Goal: Obtain resource: Download file/media

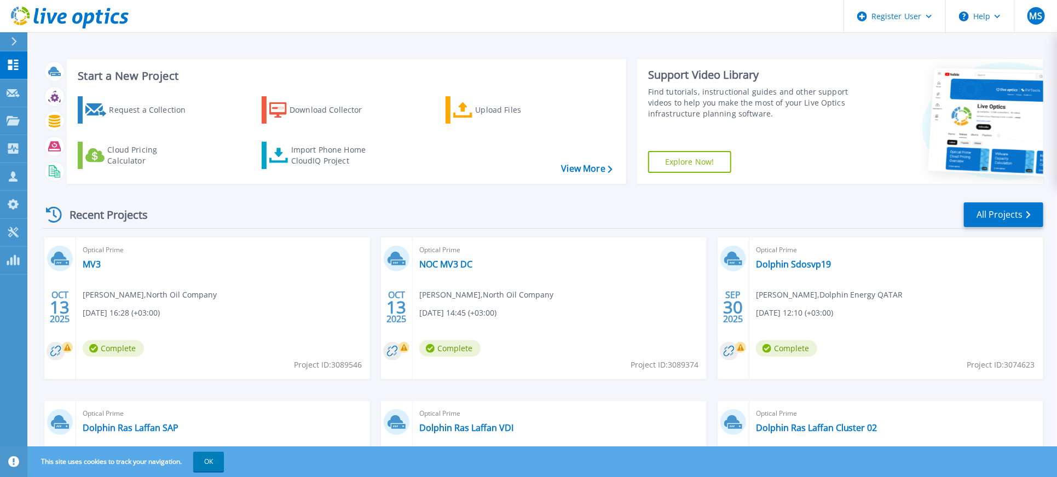
click at [195, 274] on div "Optical Prime MV3 Mohammed Zakir , North Oil Company 10/13/2025, 16:28 (+03:00)…" at bounding box center [223, 309] width 294 height 142
click at [197, 256] on span "Optical Prime" at bounding box center [223, 250] width 281 height 12
click at [91, 258] on div "Optical Prime MV3 Mohammed Zakir , North Oil Company 10/13/2025, 16:28 (+03:00)…" at bounding box center [223, 309] width 294 height 142
click at [91, 260] on link "MV3" at bounding box center [92, 264] width 18 height 11
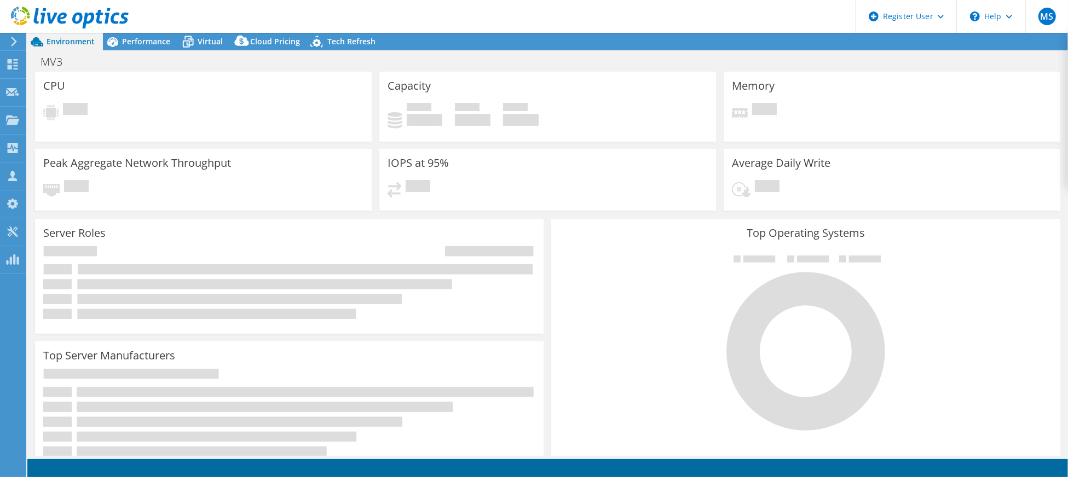
select select "USD"
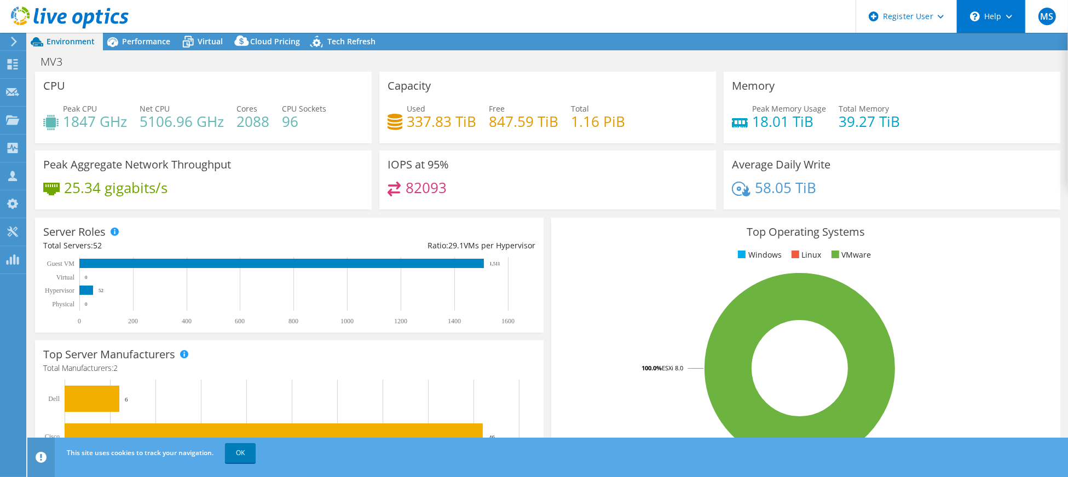
click at [1014, 22] on div "\n Help" at bounding box center [991, 16] width 69 height 33
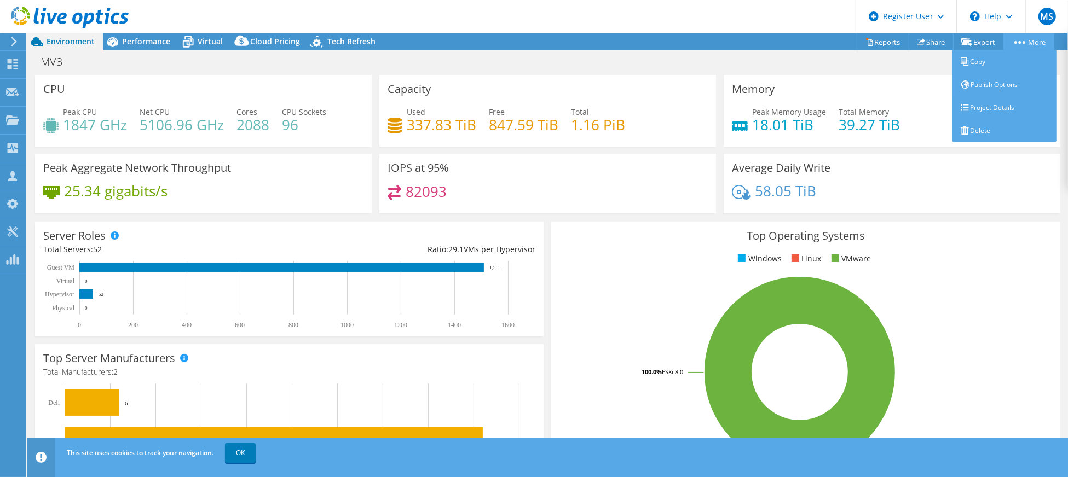
click at [1032, 37] on link "More" at bounding box center [1029, 41] width 51 height 17
click at [981, 131] on link "Delete" at bounding box center [1005, 130] width 104 height 23
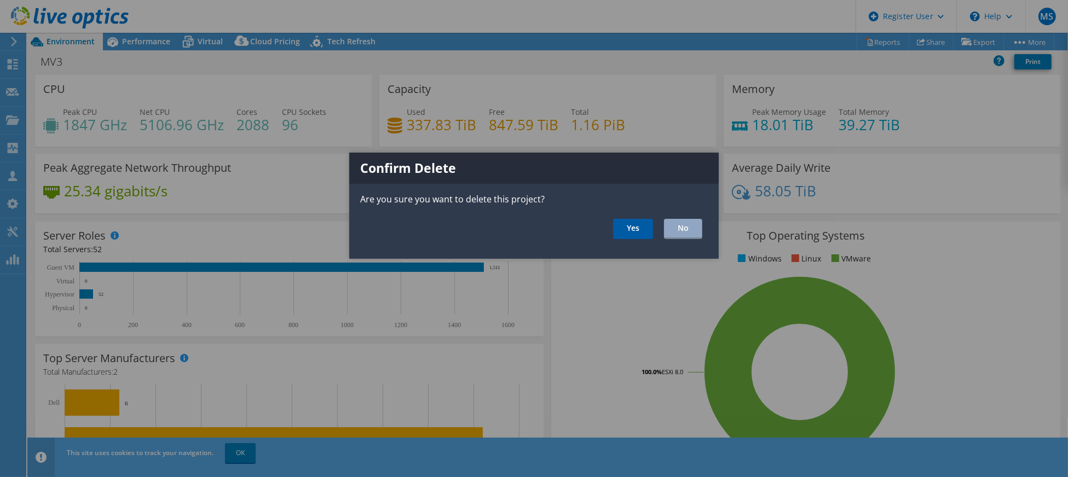
click at [637, 228] on link "Yes" at bounding box center [633, 229] width 40 height 20
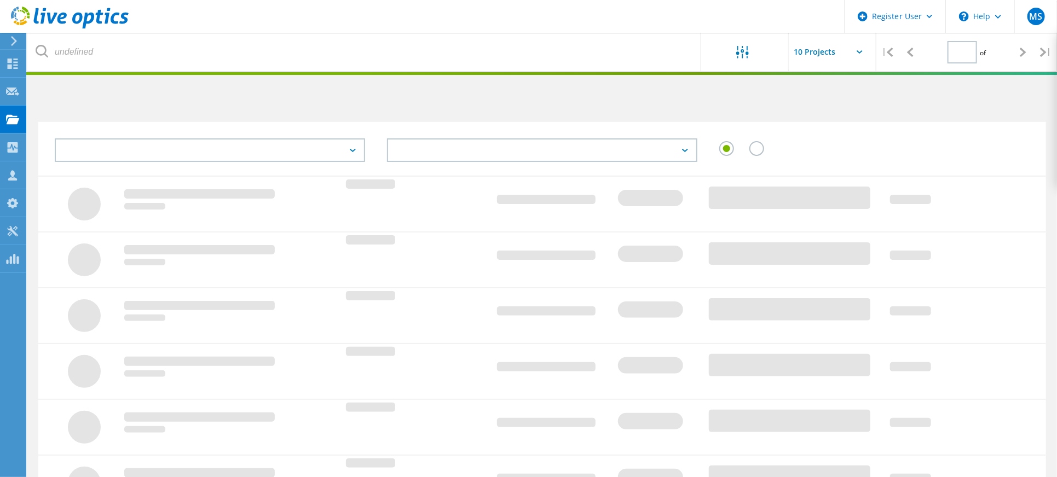
type input "1"
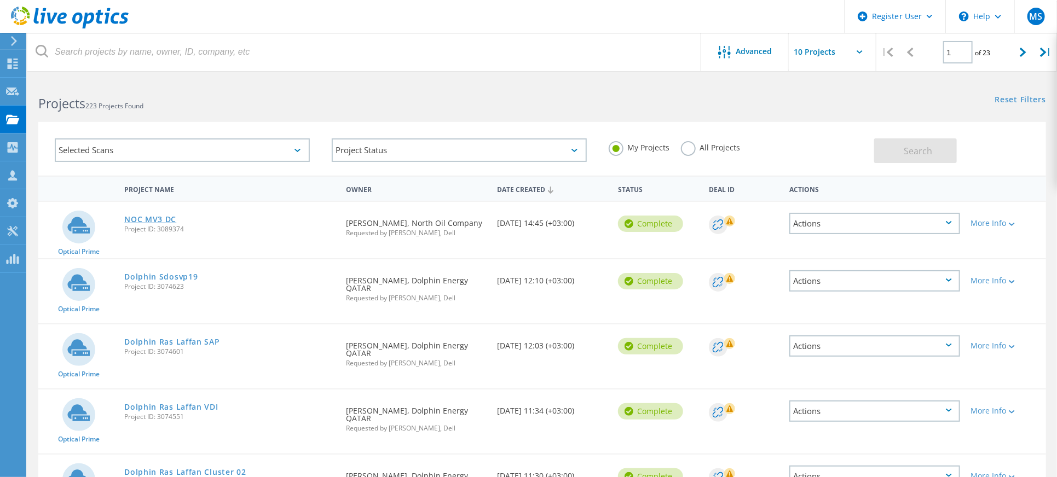
click at [154, 220] on link "NOC MV3 DC" at bounding box center [150, 220] width 52 height 8
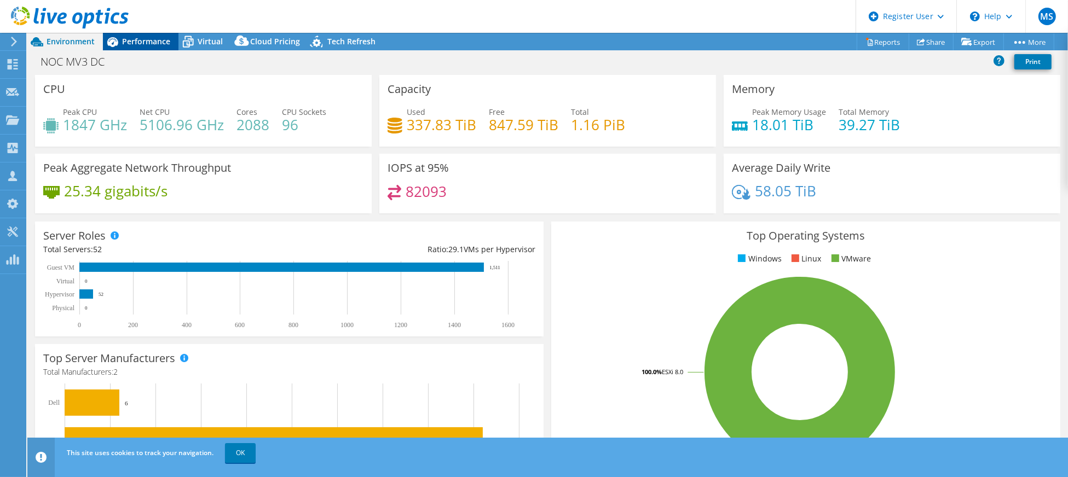
click at [142, 41] on span "Performance" at bounding box center [146, 41] width 48 height 10
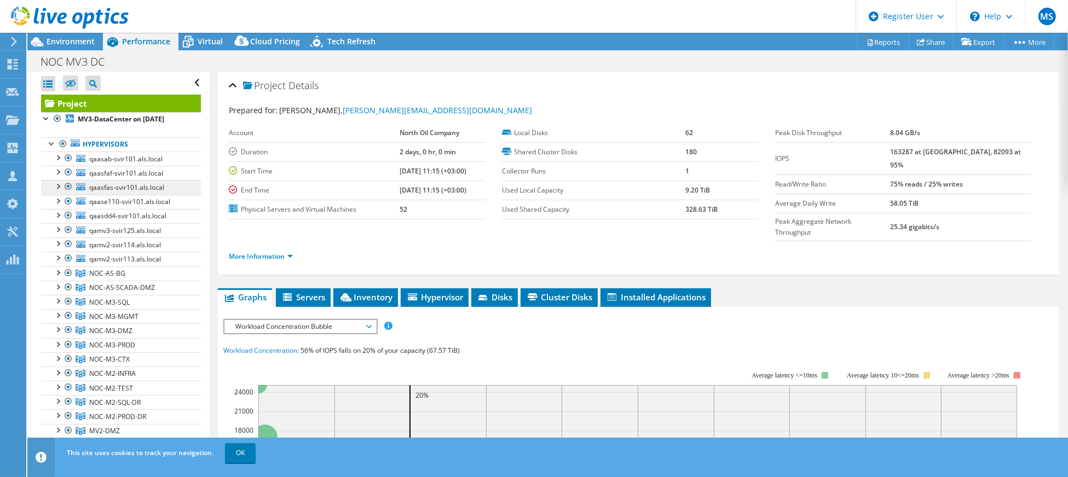
drag, startPoint x: 63, startPoint y: 154, endPoint x: 135, endPoint y: 201, distance: 85.5
click at [63, 151] on div at bounding box center [62, 143] width 11 height 13
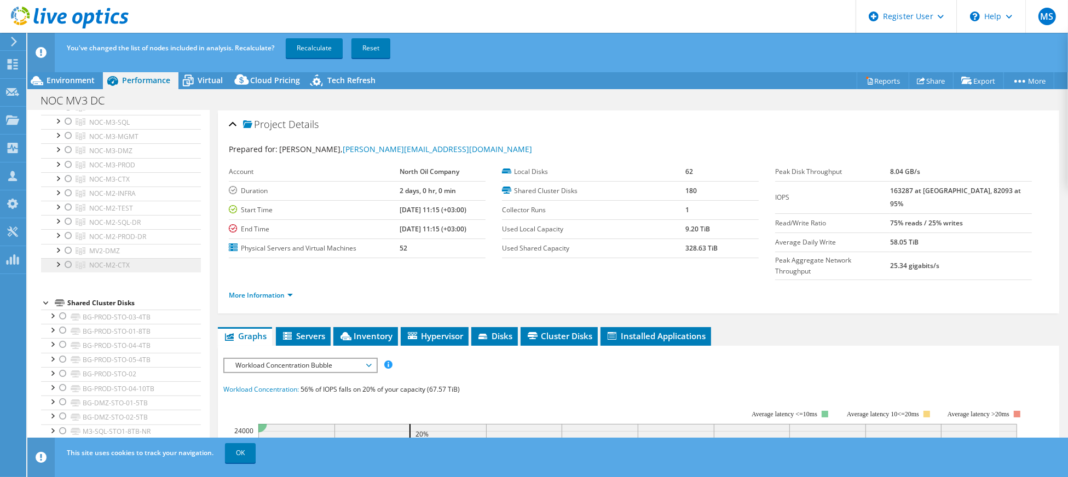
scroll to position [146, 0]
click at [67, 172] on div at bounding box center [68, 166] width 11 height 13
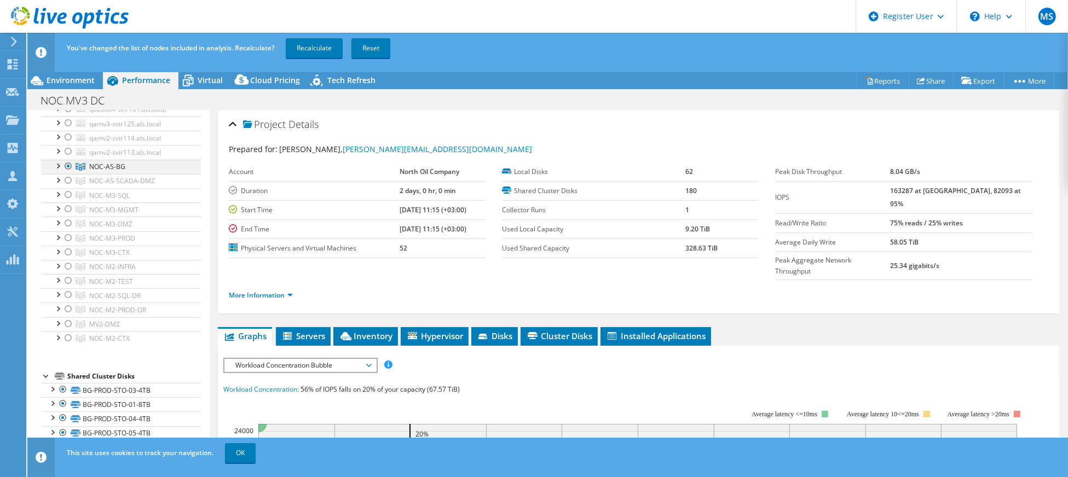
click at [58, 171] on div at bounding box center [57, 165] width 11 height 11
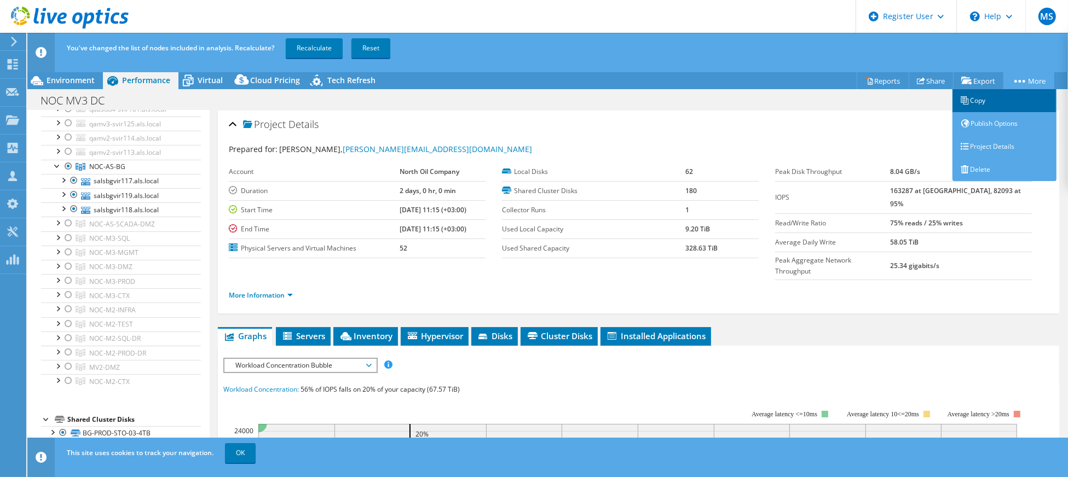
click at [997, 100] on link "Copy" at bounding box center [1005, 100] width 104 height 23
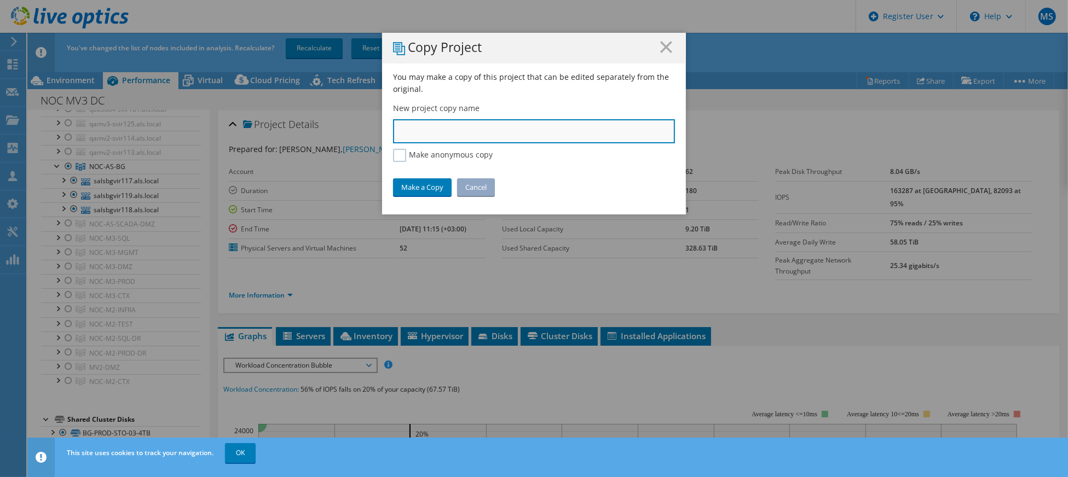
click at [443, 130] on input "text" at bounding box center [534, 131] width 282 height 24
type input "NOC Offshore AS BG"
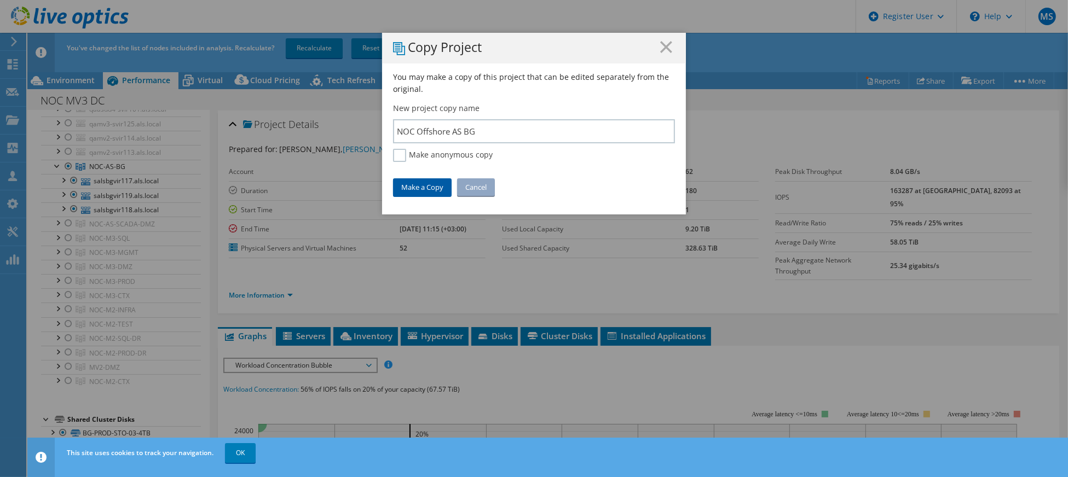
click at [428, 187] on link "Make a Copy" at bounding box center [422, 188] width 59 height 18
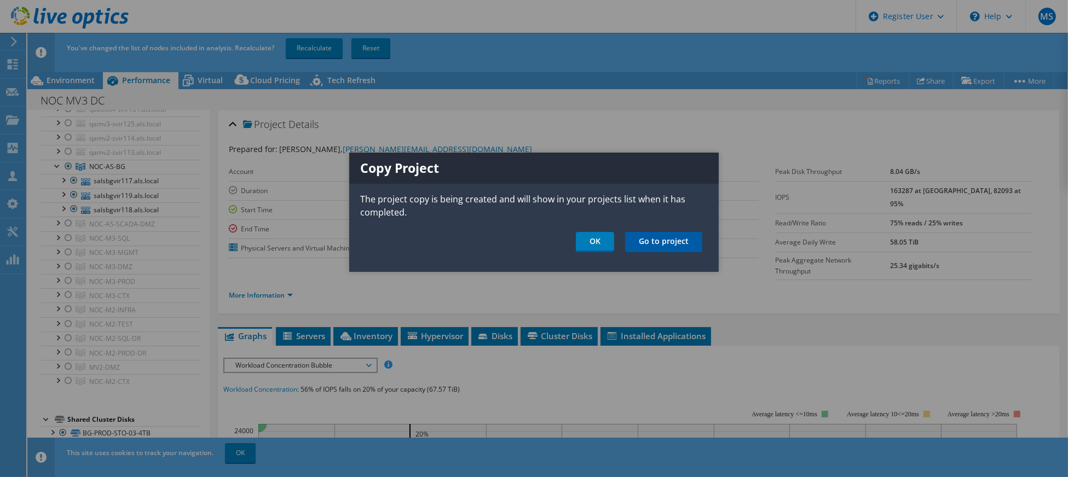
click at [676, 244] on link "Go to project" at bounding box center [663, 242] width 77 height 20
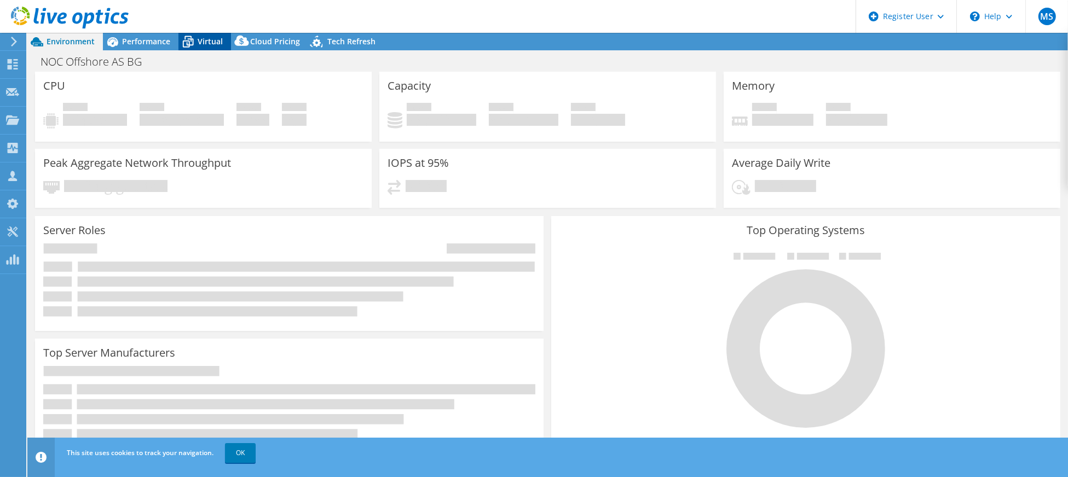
drag, startPoint x: 147, startPoint y: 42, endPoint x: 187, endPoint y: 46, distance: 39.7
click at [147, 42] on span "Performance" at bounding box center [146, 41] width 48 height 10
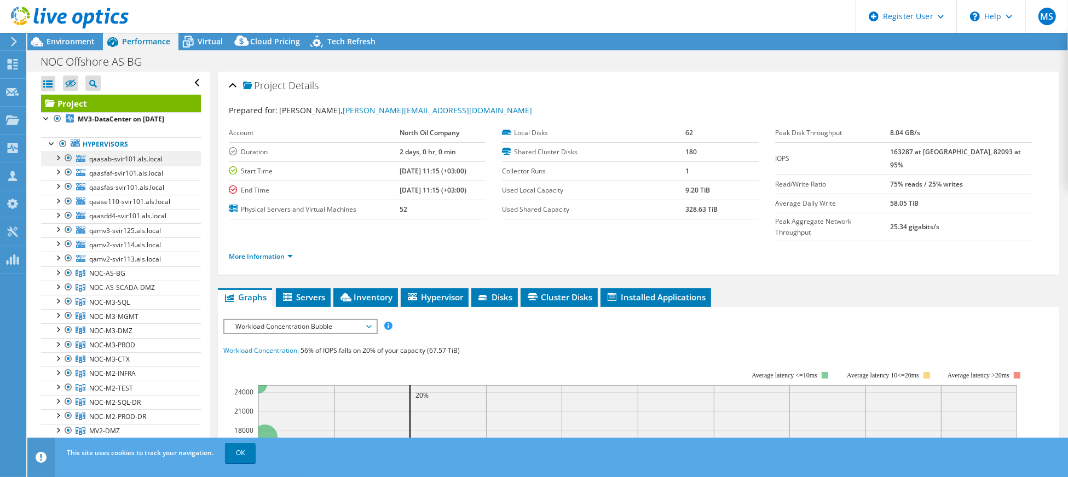
click at [59, 149] on div at bounding box center [62, 143] width 11 height 13
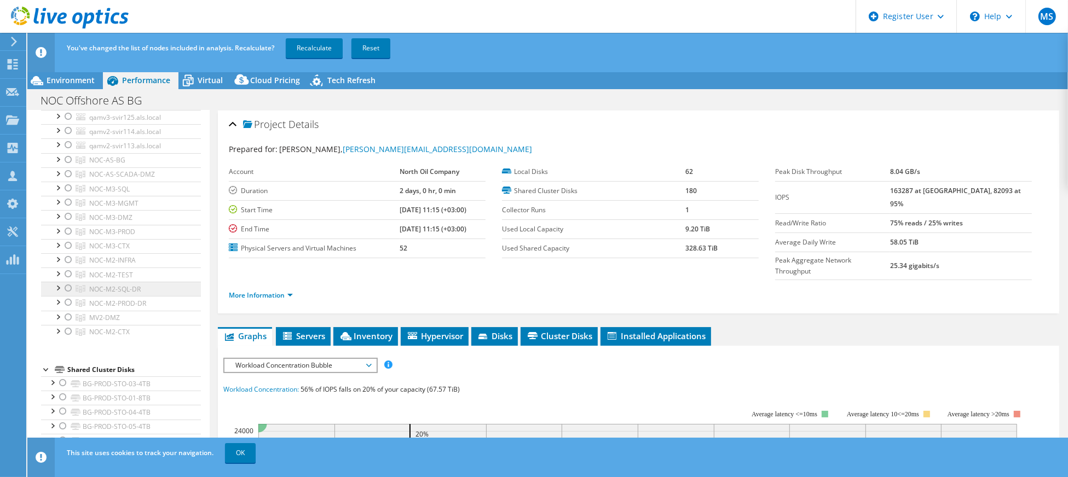
scroll to position [73, 0]
click at [116, 244] on span "NOC-AS-BG" at bounding box center [107, 239] width 36 height 9
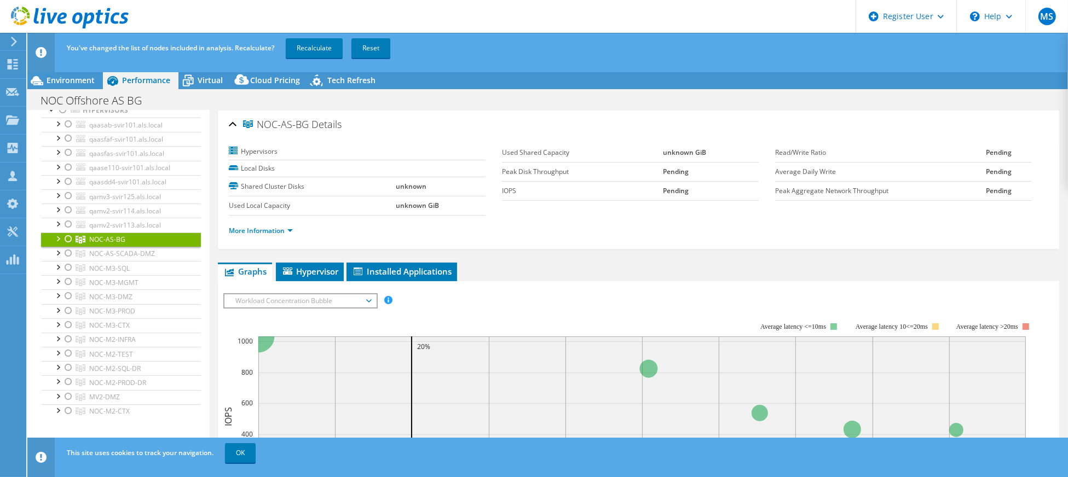
click at [66, 245] on div at bounding box center [68, 239] width 11 height 13
click at [311, 48] on link "Recalculate" at bounding box center [314, 48] width 57 height 20
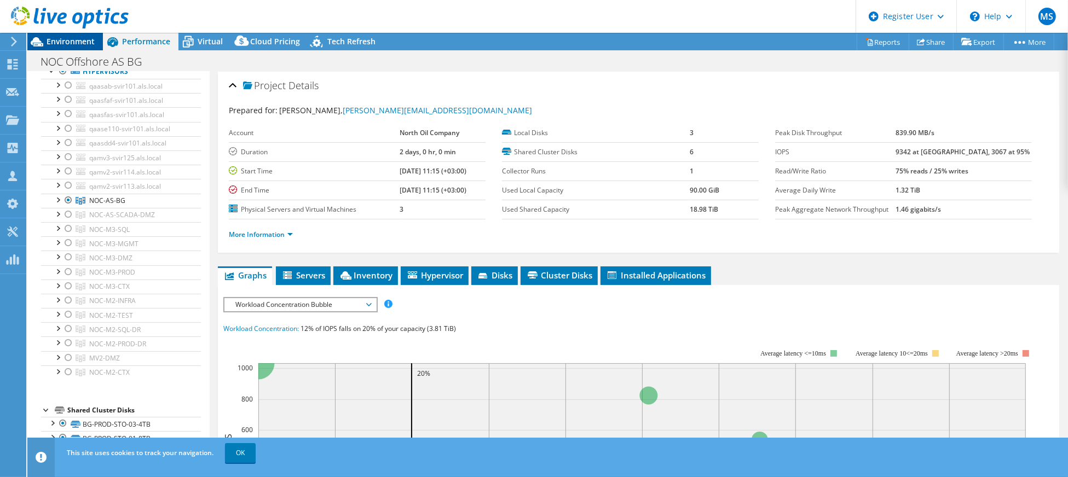
click at [85, 39] on span "Environment" at bounding box center [71, 41] width 48 height 10
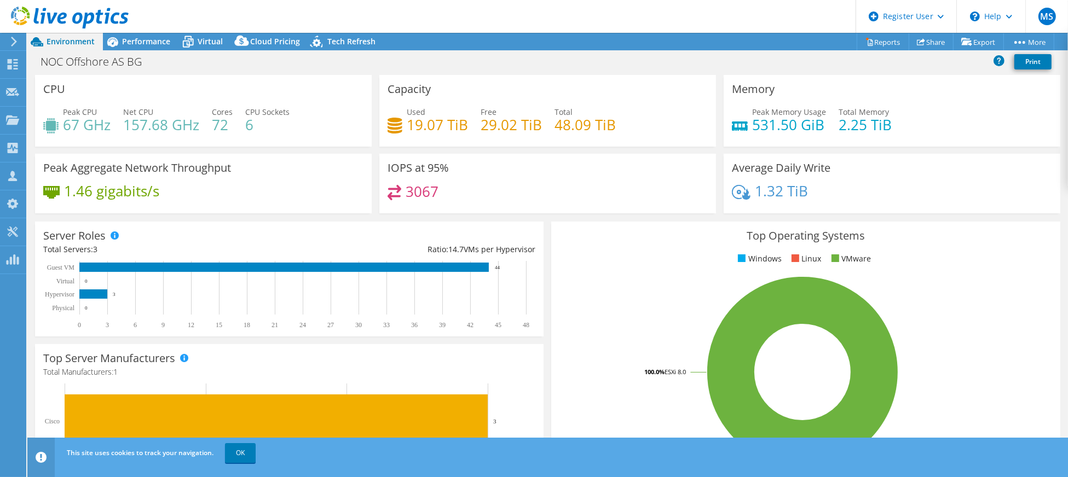
drag, startPoint x: 246, startPoint y: 123, endPoint x: 238, endPoint y: 122, distance: 8.3
click at [243, 122] on div "Peak CPU 67 GHz Net CPU 157.68 GHz Cores 72 CPU Sockets 6" at bounding box center [203, 124] width 320 height 36
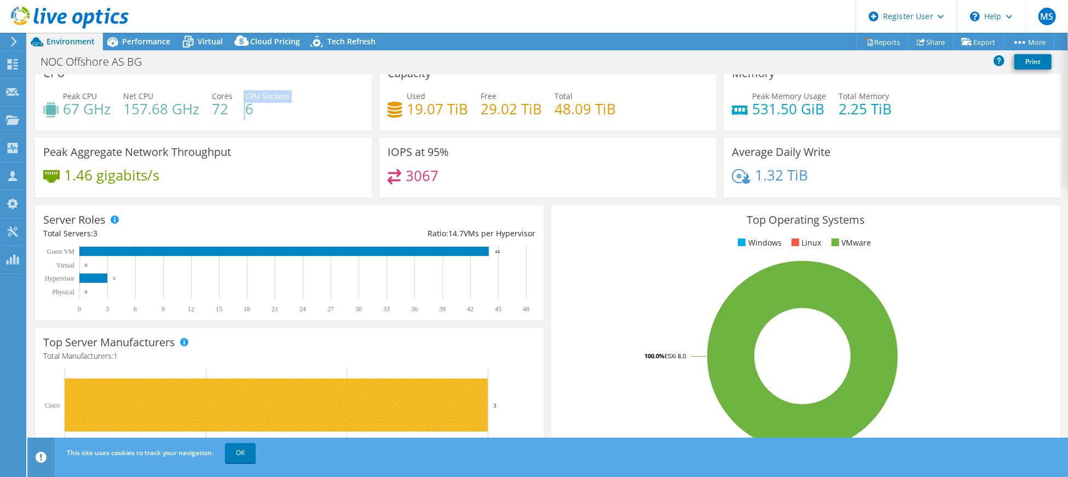
scroll to position [0, 0]
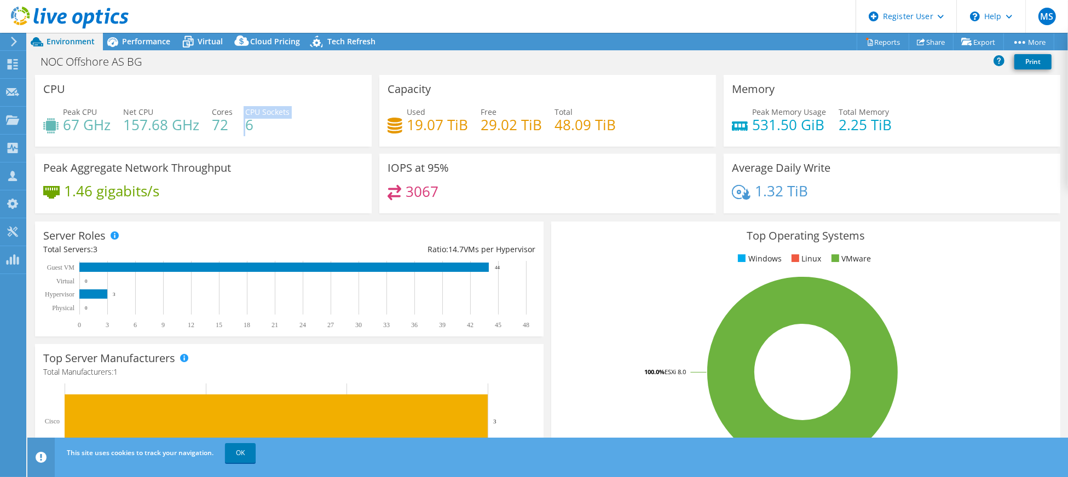
click at [462, 53] on div "NOC Offshore AS BG Print" at bounding box center [547, 61] width 1041 height 20
click at [494, 60] on div "NOC Offshore AS BG Print" at bounding box center [547, 61] width 1041 height 20
click at [866, 39] on icon at bounding box center [870, 42] width 8 height 8
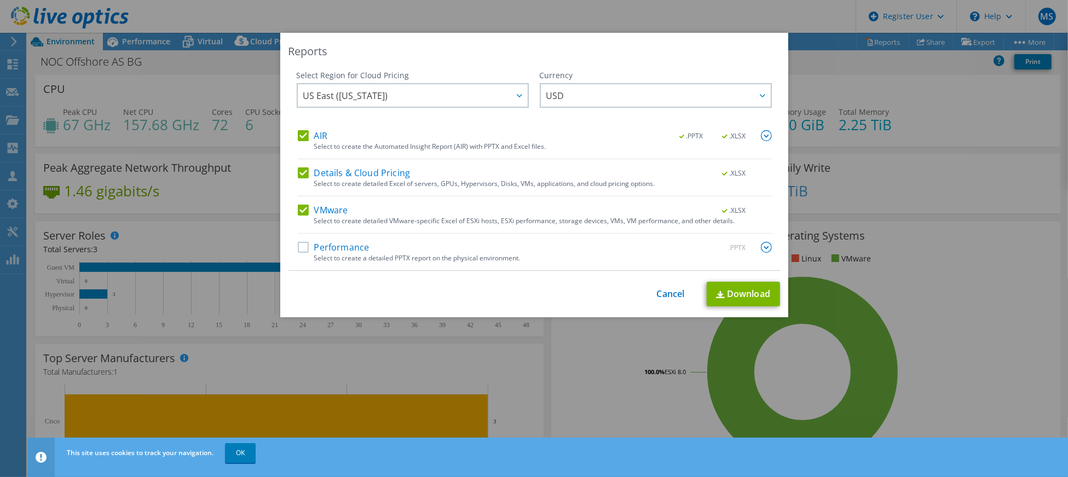
click at [298, 245] on label "Performance" at bounding box center [334, 247] width 72 height 11
click at [0, 0] on input "Performance" at bounding box center [0, 0] width 0 height 0
click at [761, 244] on img at bounding box center [766, 247] width 11 height 11
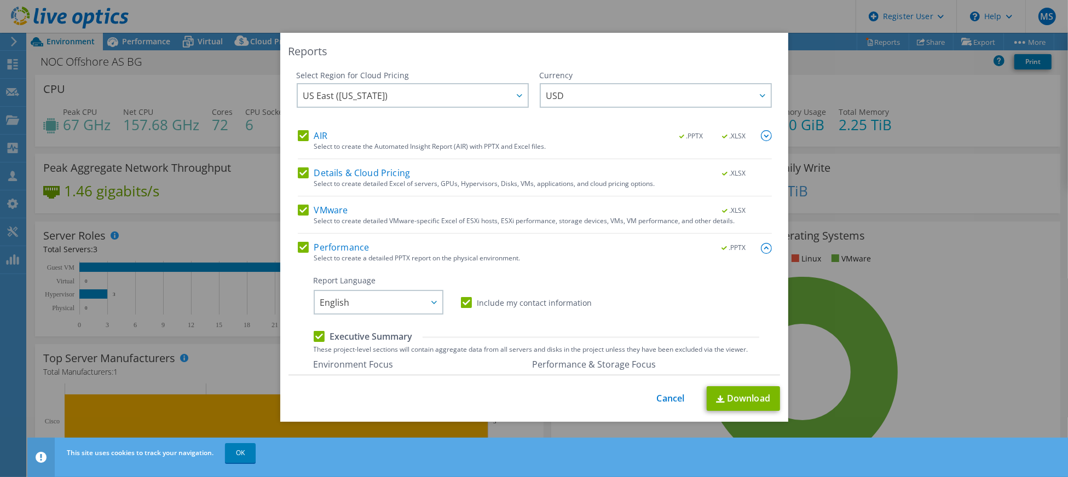
scroll to position [146, 0]
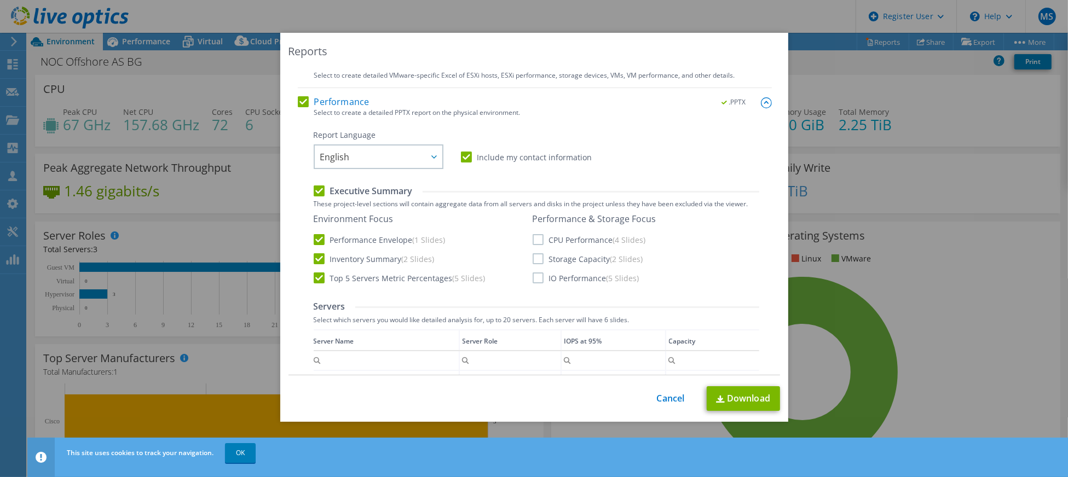
click at [536, 242] on label "CPU Performance (4 Slides)" at bounding box center [589, 239] width 113 height 11
click at [0, 0] on input "CPU Performance (4 Slides)" at bounding box center [0, 0] width 0 height 0
click at [538, 263] on label "Storage Capacity (2 Slides)" at bounding box center [588, 259] width 111 height 11
click at [0, 0] on input "Storage Capacity (2 Slides)" at bounding box center [0, 0] width 0 height 0
click at [533, 279] on label "IO Performance (5 Slides)" at bounding box center [586, 278] width 107 height 11
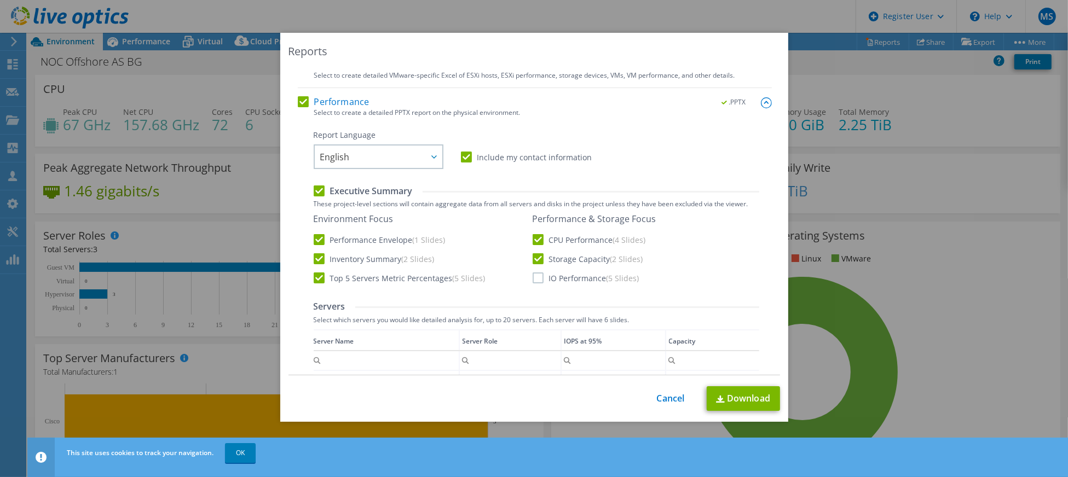
click at [0, 0] on input "IO Performance (5 Slides)" at bounding box center [0, 0] width 0 height 0
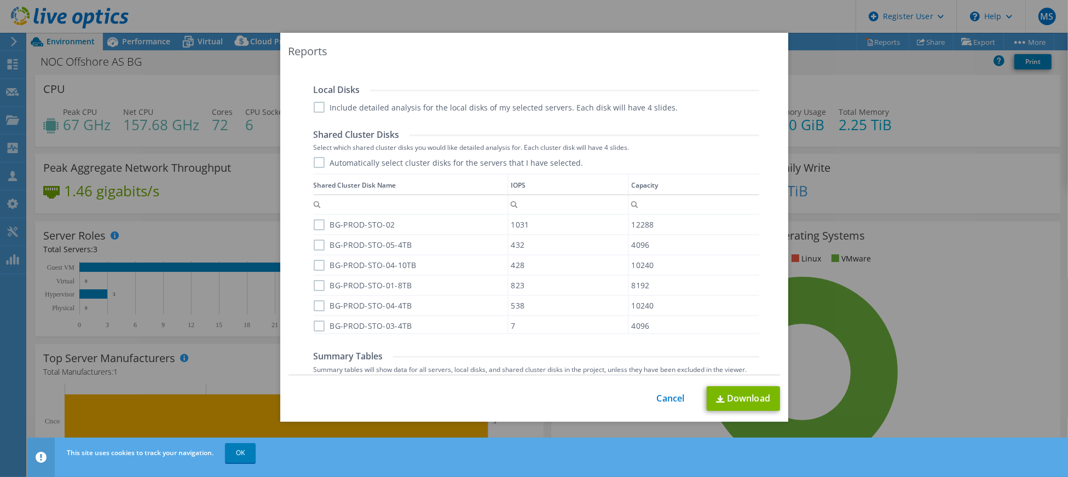
scroll to position [292, 0]
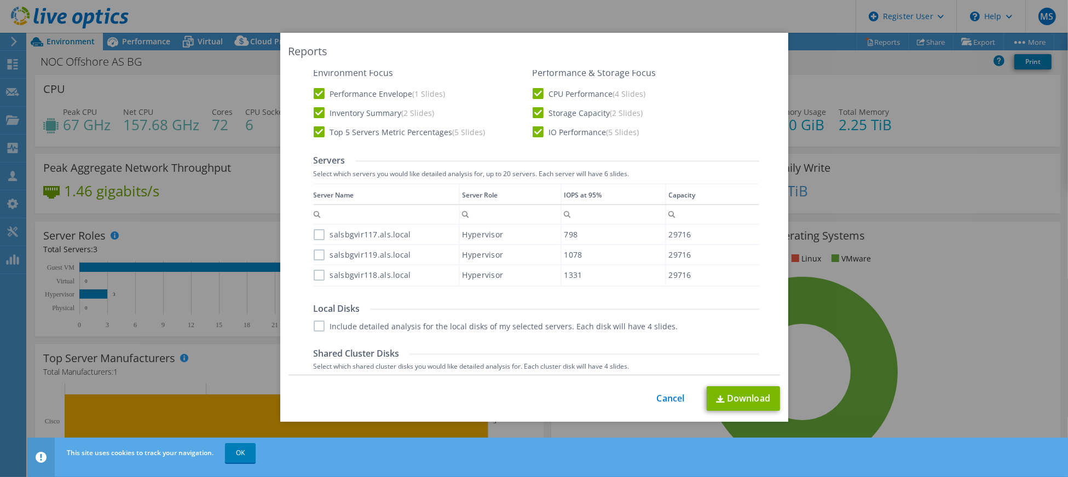
click at [526, 131] on div "Environment Focus Performance Envelope (1 Slides) Inventory Summary (2 Slides) …" at bounding box center [537, 102] width 446 height 71
click at [534, 136] on label "IO Performance (5 Slides)" at bounding box center [586, 131] width 107 height 11
click at [0, 0] on input "IO Performance (5 Slides)" at bounding box center [0, 0] width 0 height 0
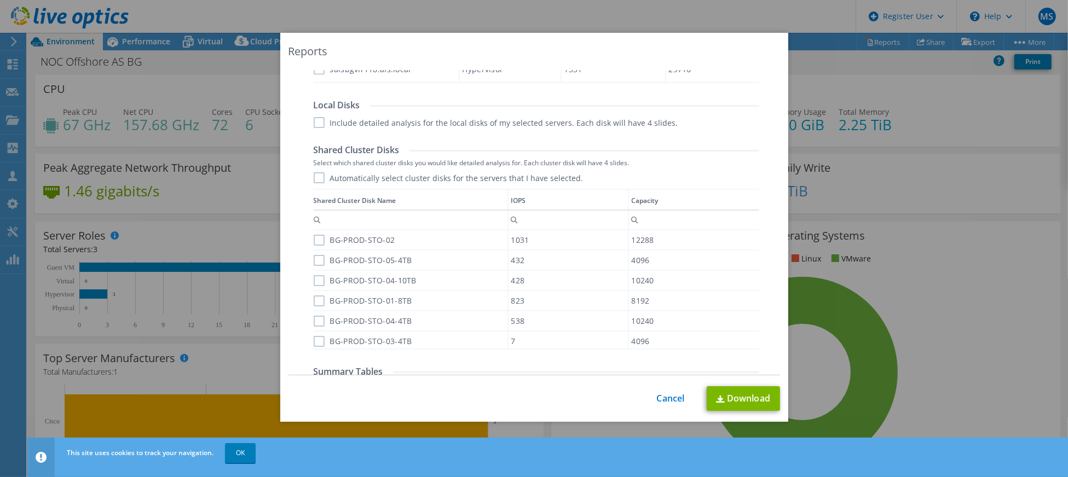
scroll to position [511, 0]
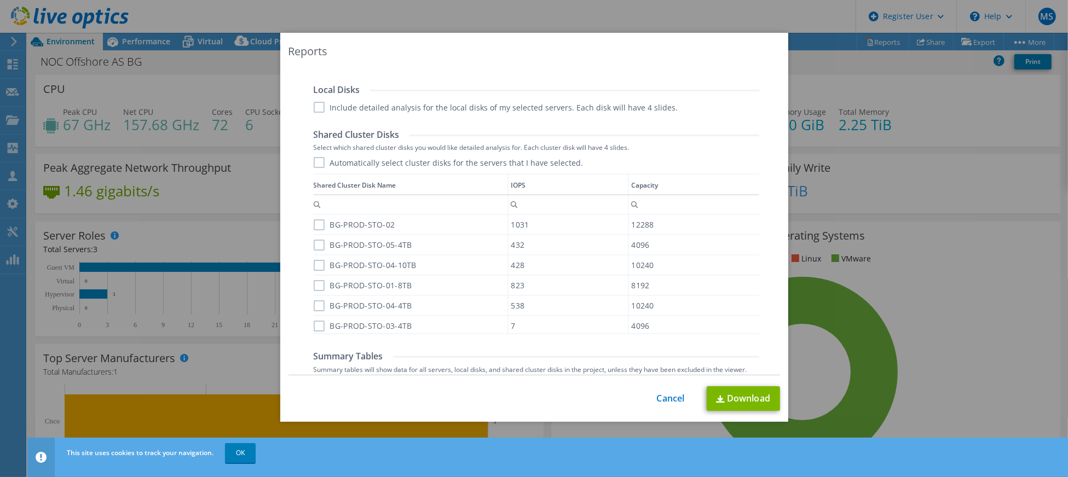
click at [314, 161] on label "Automatically select cluster disks for the servers that I have selected." at bounding box center [449, 162] width 270 height 11
click at [0, 0] on input "Automatically select cluster disks for the servers that I have selected." at bounding box center [0, 0] width 0 height 0
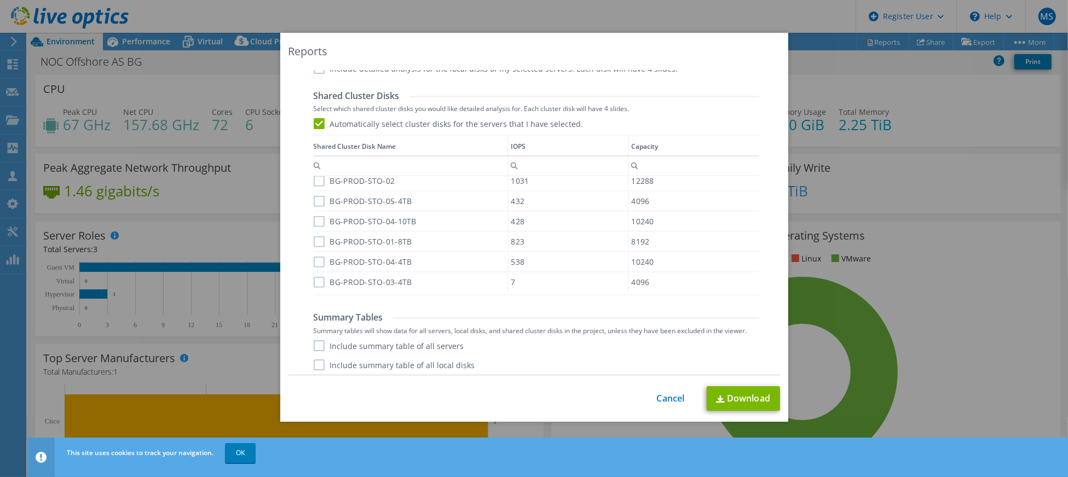
scroll to position [571, 0]
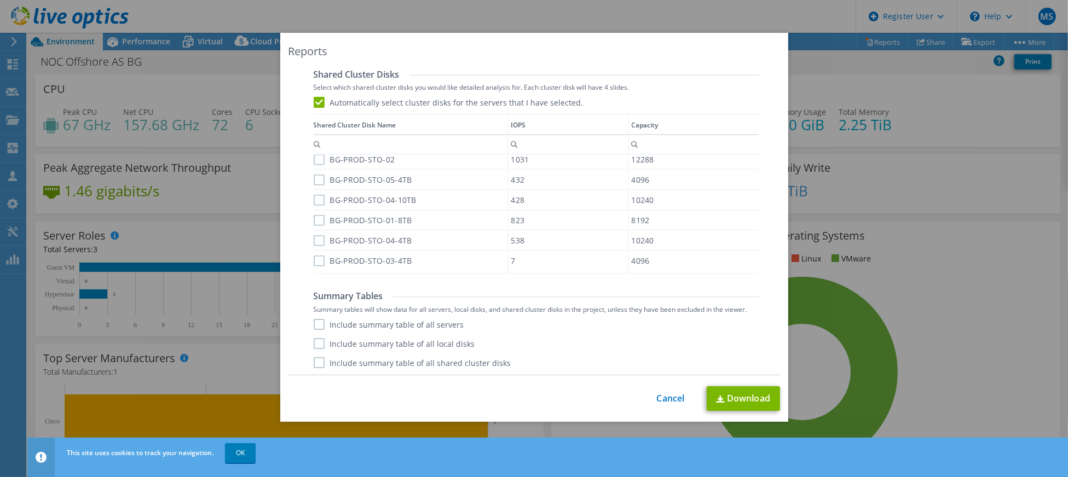
click at [314, 325] on label "Include summary table of all servers" at bounding box center [389, 324] width 151 height 11
click at [0, 0] on input "Include summary table of all servers" at bounding box center [0, 0] width 0 height 0
click at [320, 363] on label "Include summary table of all shared cluster disks" at bounding box center [413, 363] width 198 height 11
click at [0, 0] on input "Include summary table of all shared cluster disks" at bounding box center [0, 0] width 0 height 0
click at [733, 397] on link "Download" at bounding box center [743, 399] width 73 height 25
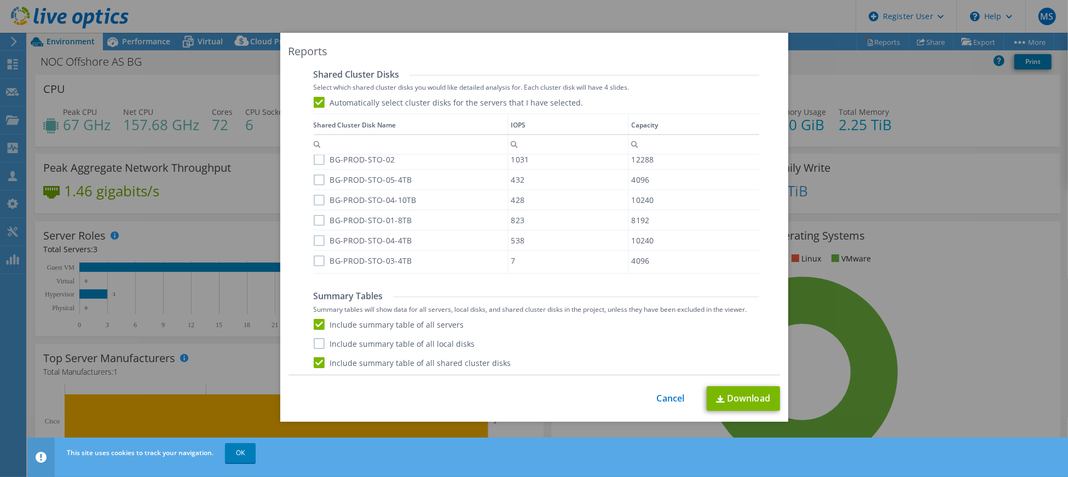
click at [661, 392] on div "This process may take a while, please wait... Cancel Download" at bounding box center [535, 399] width 492 height 25
click at [677, 410] on div "This process may take a while, please wait... Cancel Download" at bounding box center [535, 399] width 492 height 25
click at [672, 398] on link "Cancel" at bounding box center [671, 399] width 28 height 10
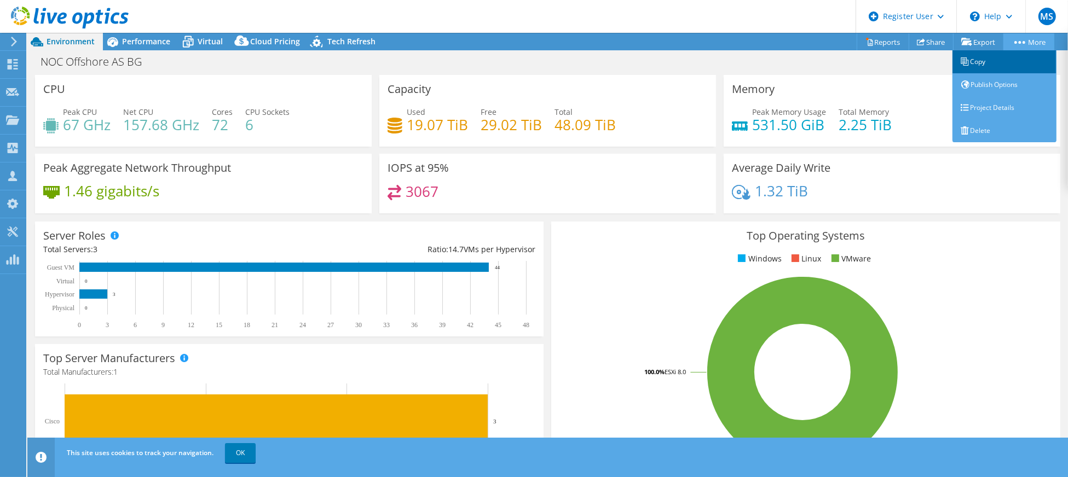
click at [982, 59] on link "Copy" at bounding box center [1005, 61] width 104 height 23
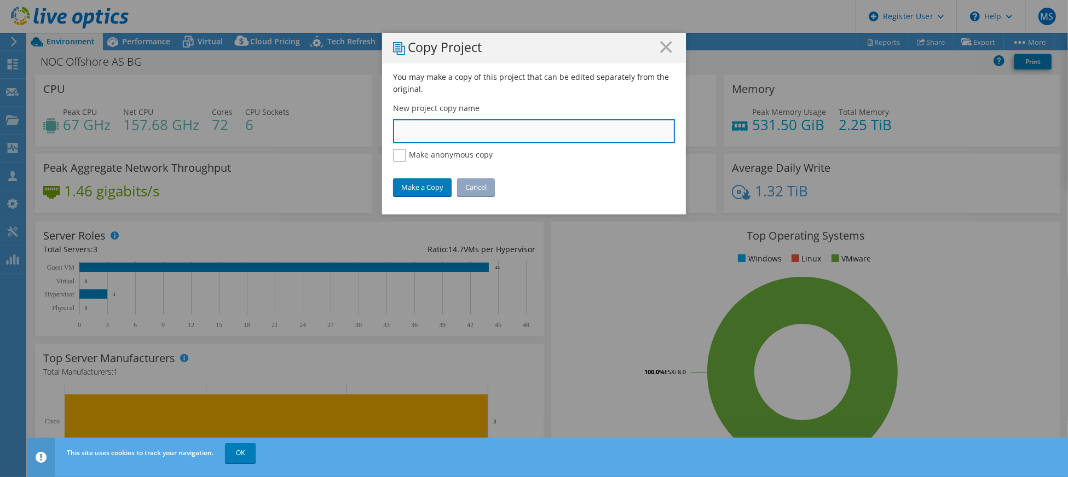
click at [488, 130] on input "text" at bounding box center [534, 131] width 282 height 24
paste input "SCADA-DMZ"
type input "NOC Offshore SCADA-DMZ"
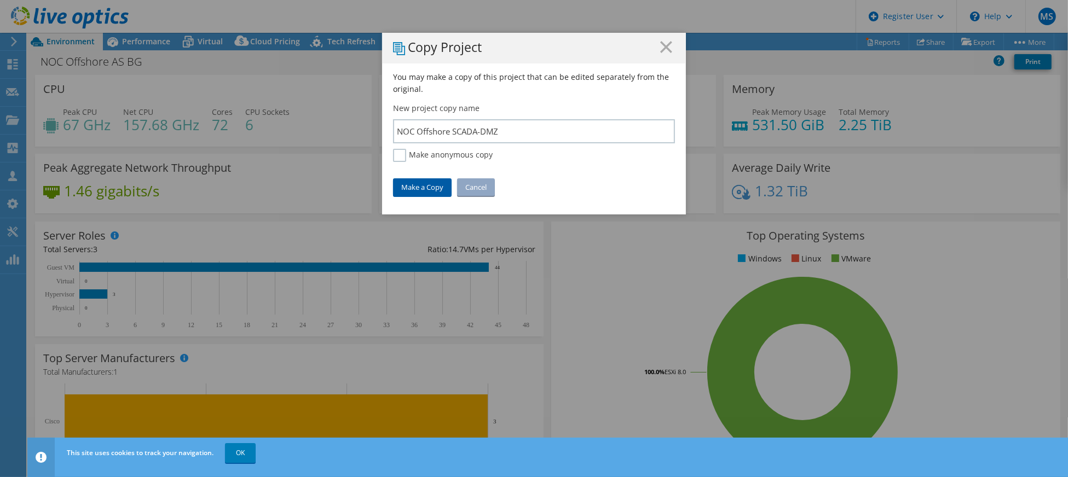
click at [424, 183] on link "Make a Copy" at bounding box center [422, 188] width 59 height 18
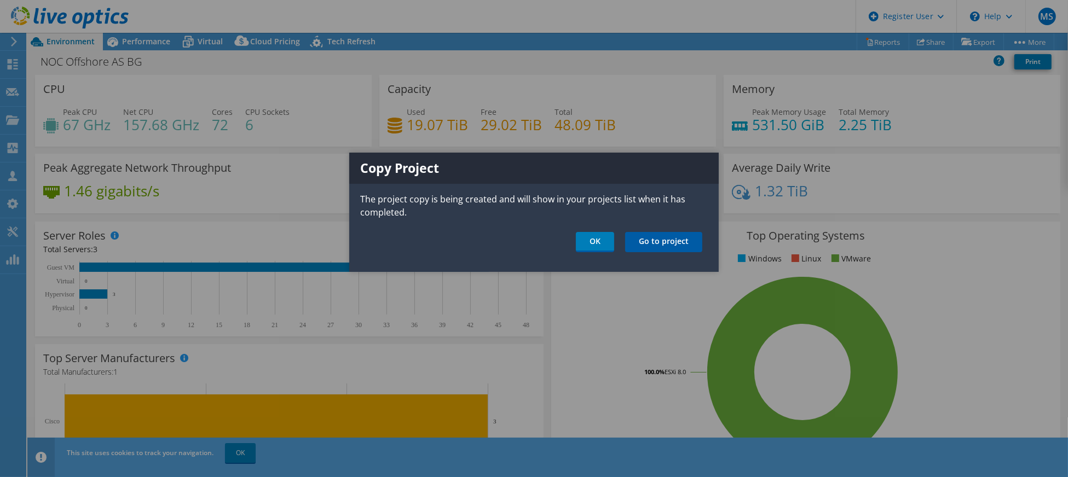
click at [654, 244] on link "Go to project" at bounding box center [663, 242] width 77 height 20
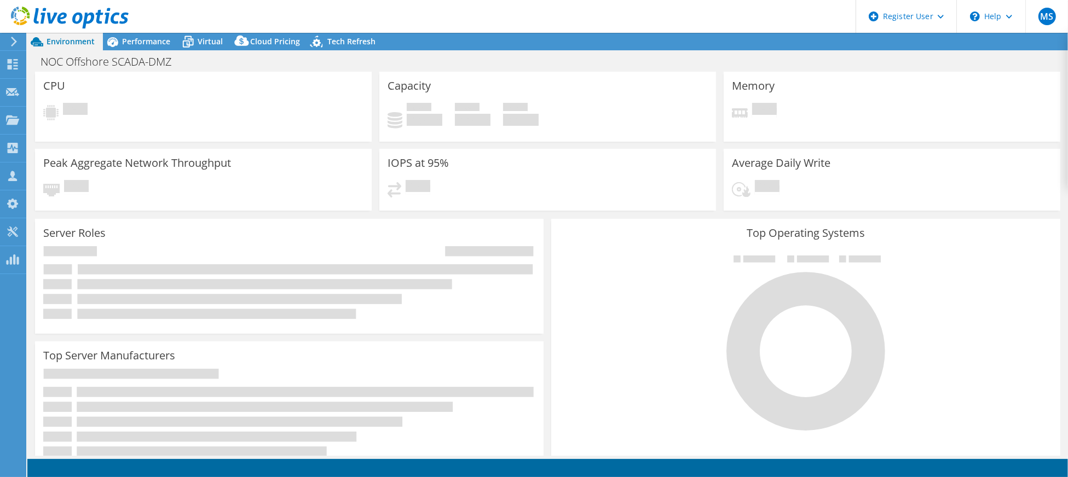
select select "USD"
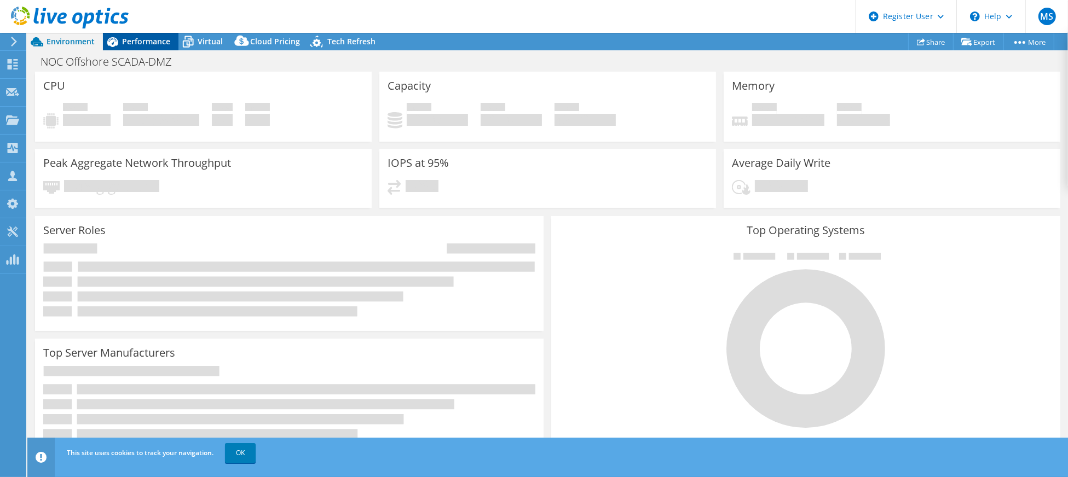
click at [162, 42] on span "Performance" at bounding box center [146, 41] width 48 height 10
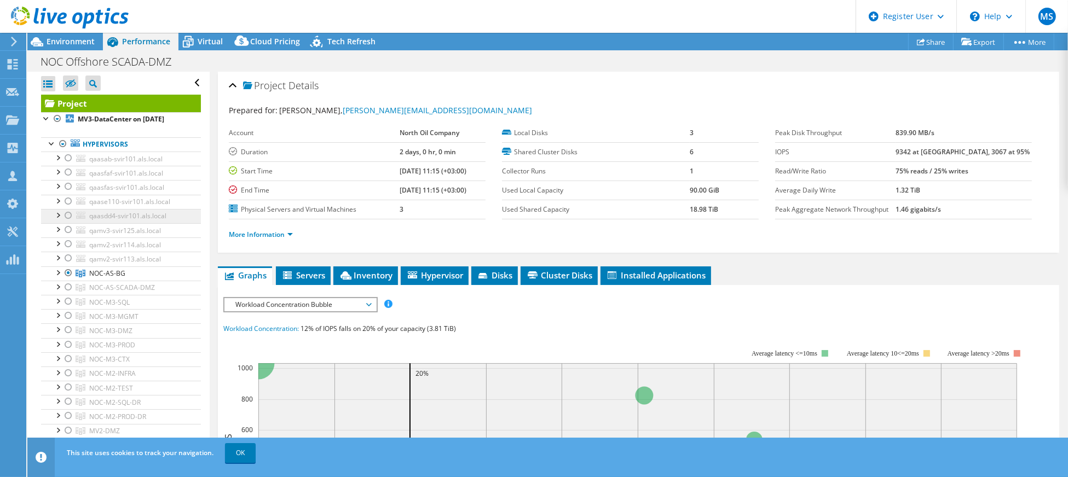
scroll to position [73, 0]
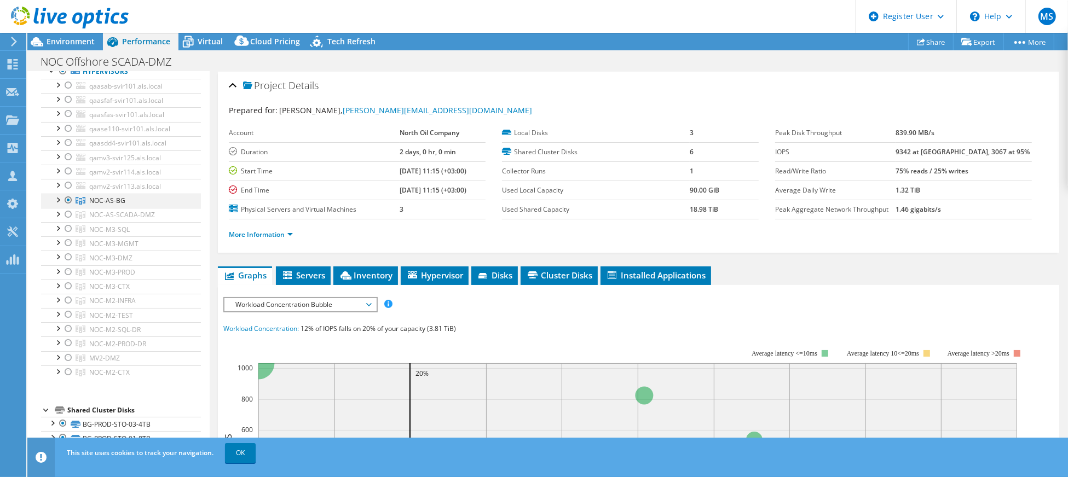
drag, startPoint x: 64, startPoint y: 207, endPoint x: 68, endPoint y: 211, distance: 5.8
click at [64, 207] on div at bounding box center [68, 200] width 11 height 13
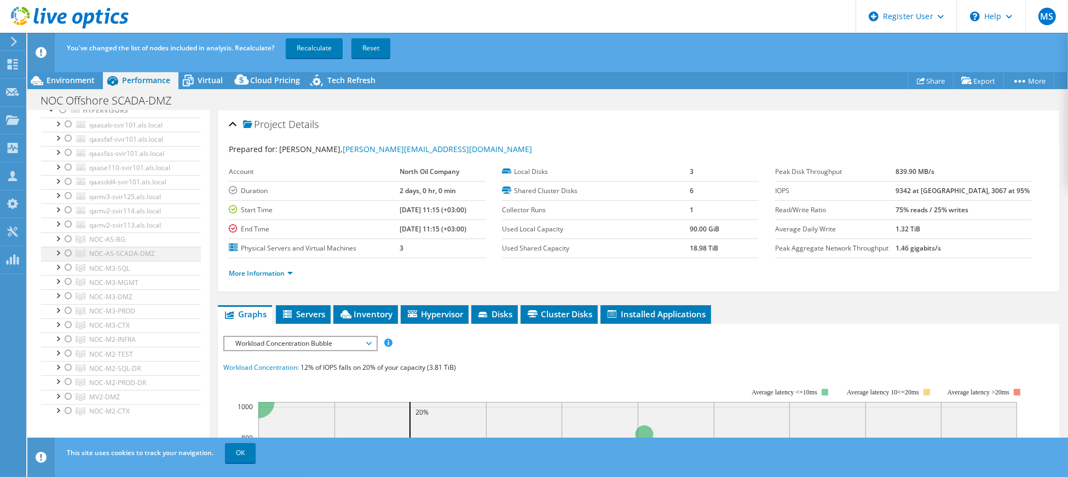
click at [66, 260] on div at bounding box center [68, 253] width 11 height 13
click at [311, 48] on link "Recalculate" at bounding box center [314, 48] width 57 height 20
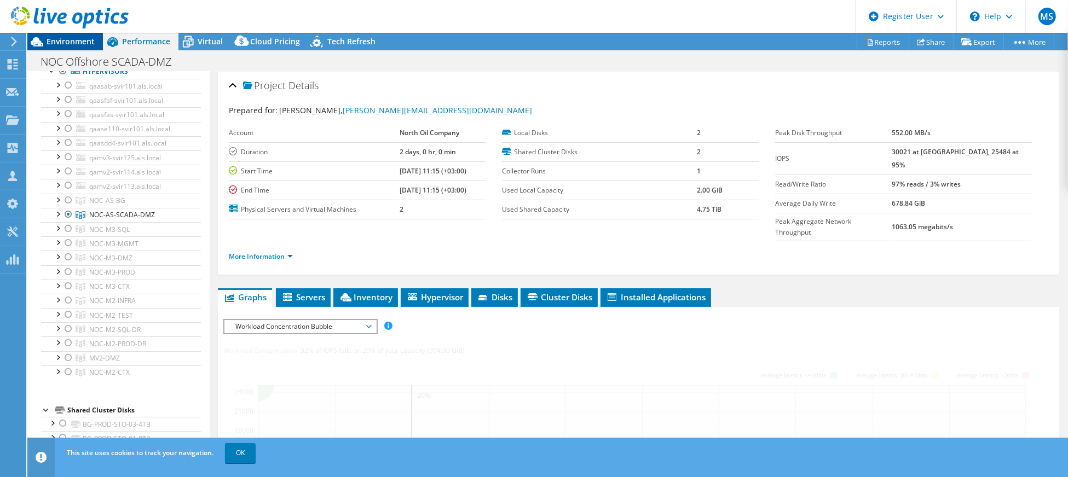
click at [68, 40] on span "Environment" at bounding box center [71, 41] width 48 height 10
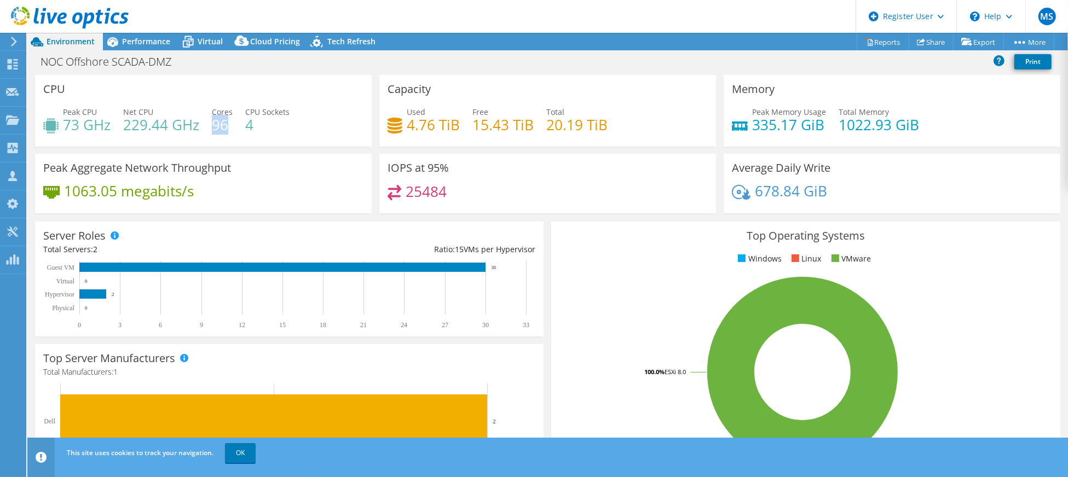
drag, startPoint x: 229, startPoint y: 123, endPoint x: 214, endPoint y: 123, distance: 15.3
click at [214, 123] on h4 "96" at bounding box center [222, 125] width 21 height 12
click at [866, 45] on icon at bounding box center [870, 42] width 8 height 8
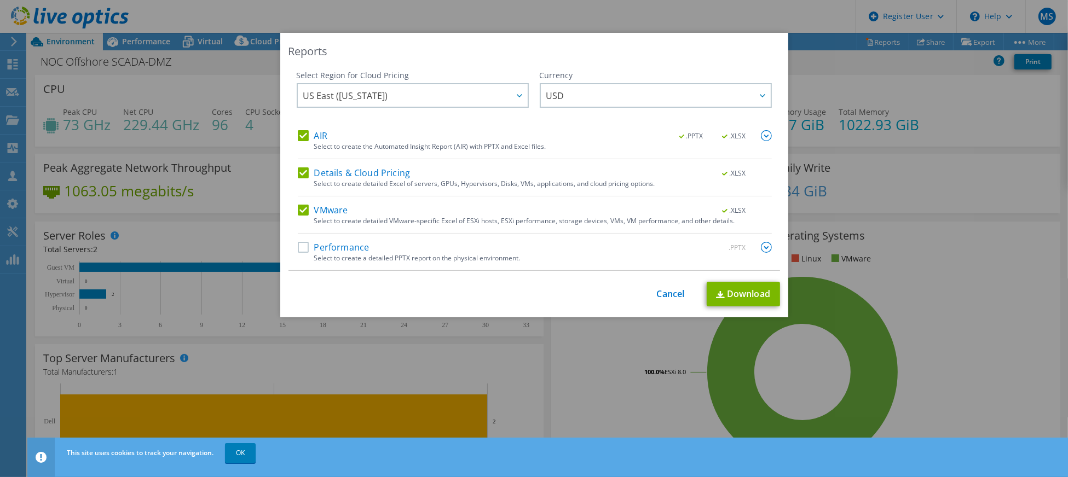
click at [333, 242] on label "Performance" at bounding box center [334, 247] width 72 height 11
click at [0, 0] on input "Performance" at bounding box center [0, 0] width 0 height 0
click at [766, 244] on img at bounding box center [766, 247] width 11 height 11
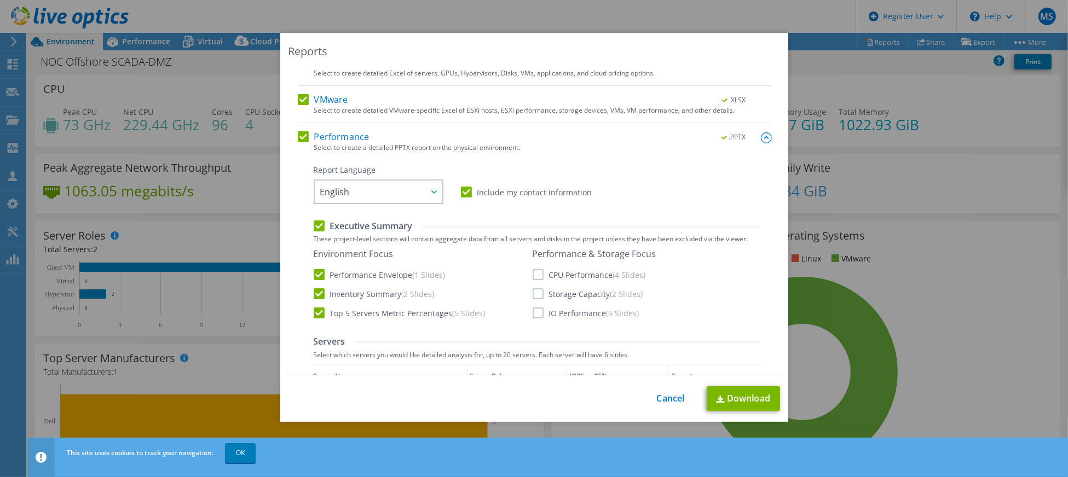
scroll to position [146, 0]
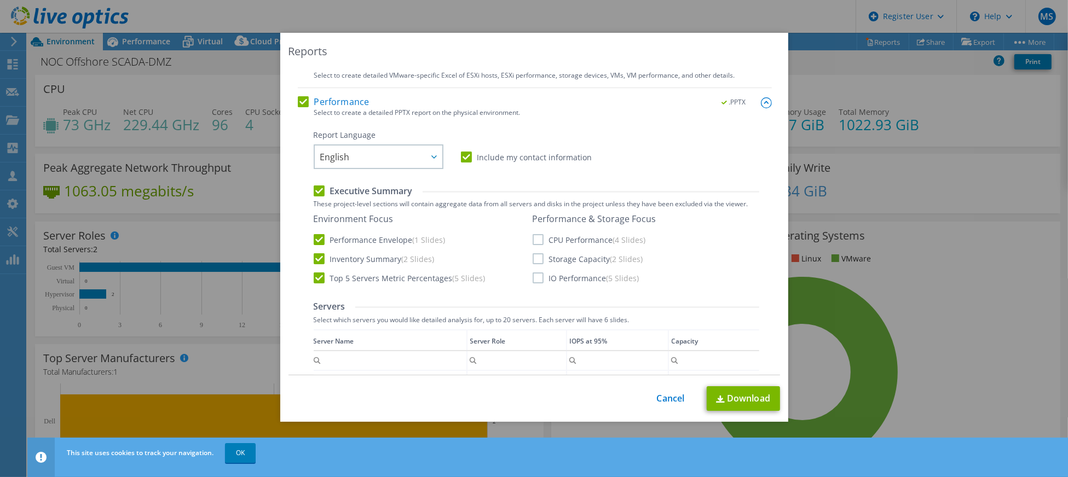
click at [533, 240] on label "CPU Performance (4 Slides)" at bounding box center [589, 239] width 113 height 11
click at [0, 0] on input "CPU Performance (4 Slides)" at bounding box center [0, 0] width 0 height 0
click at [533, 261] on label "Storage Capacity (2 Slides)" at bounding box center [588, 259] width 111 height 11
click at [0, 0] on input "Storage Capacity (2 Slides)" at bounding box center [0, 0] width 0 height 0
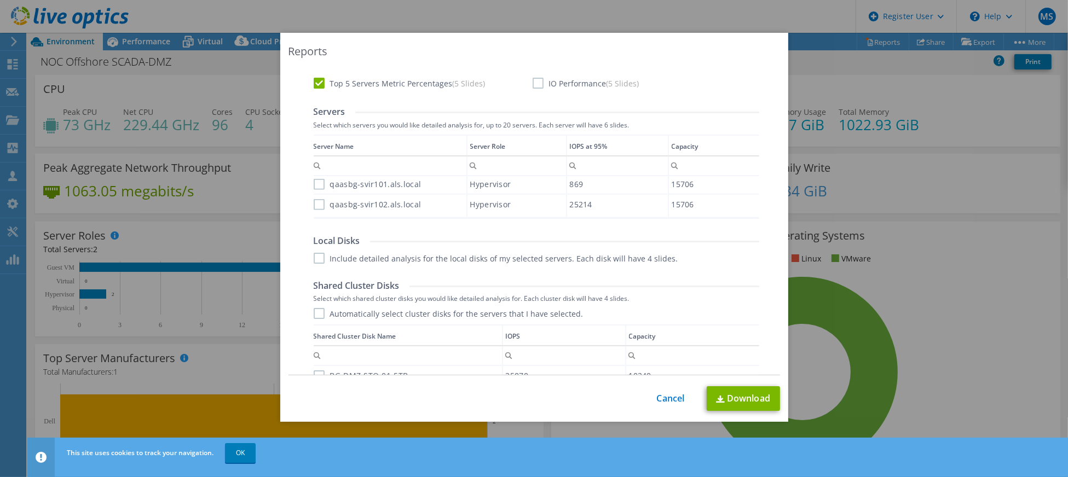
scroll to position [365, 0]
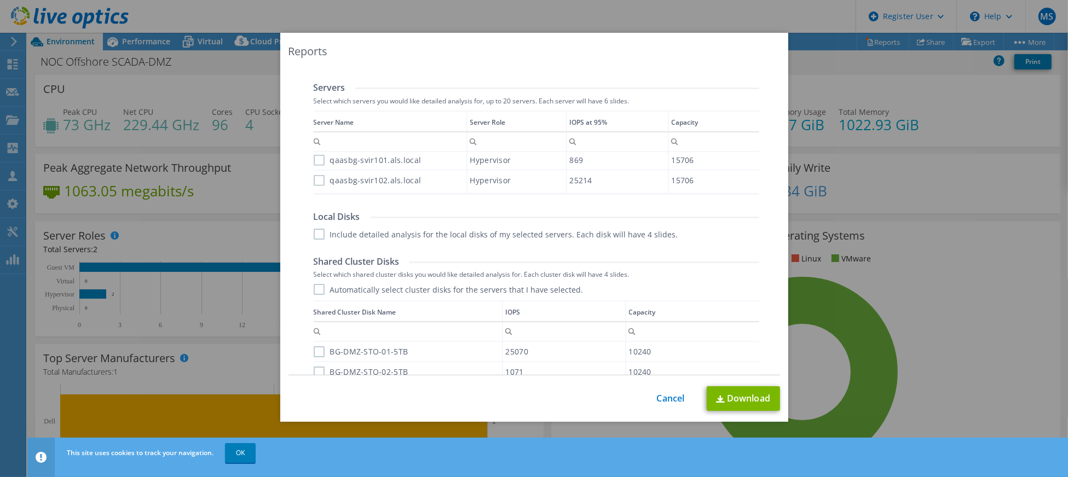
click at [314, 289] on label "Automatically select cluster disks for the servers that I have selected." at bounding box center [449, 289] width 270 height 11
click at [0, 0] on input "Automatically select cluster disks for the servers that I have selected." at bounding box center [0, 0] width 0 height 0
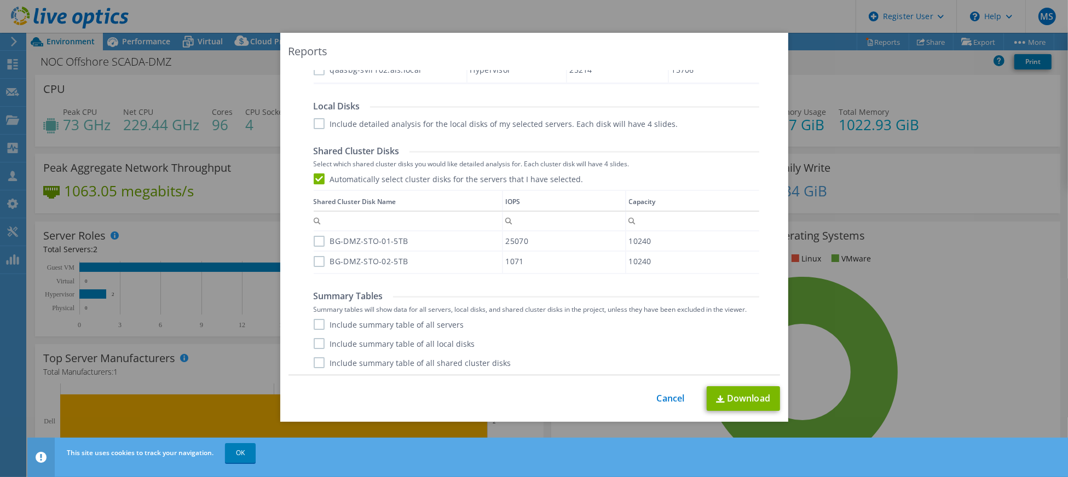
click at [387, 321] on label "Include summary table of all servers" at bounding box center [389, 324] width 151 height 11
click at [0, 0] on input "Include summary table of all servers" at bounding box center [0, 0] width 0 height 0
click at [420, 364] on label "Include summary table of all shared cluster disks" at bounding box center [413, 363] width 198 height 11
click at [0, 0] on input "Include summary table of all shared cluster disks" at bounding box center [0, 0] width 0 height 0
click at [736, 396] on link "Download" at bounding box center [743, 399] width 73 height 25
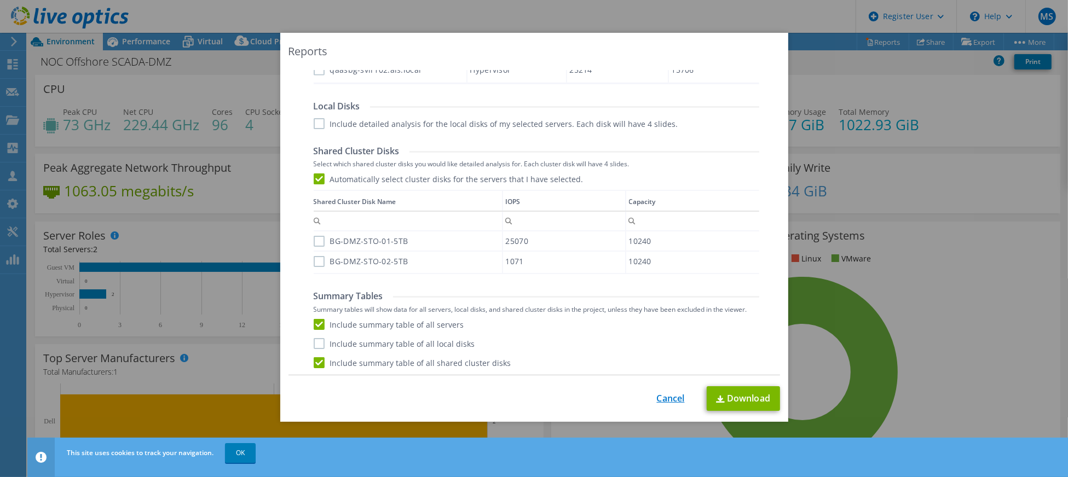
click at [664, 398] on link "Cancel" at bounding box center [671, 399] width 28 height 10
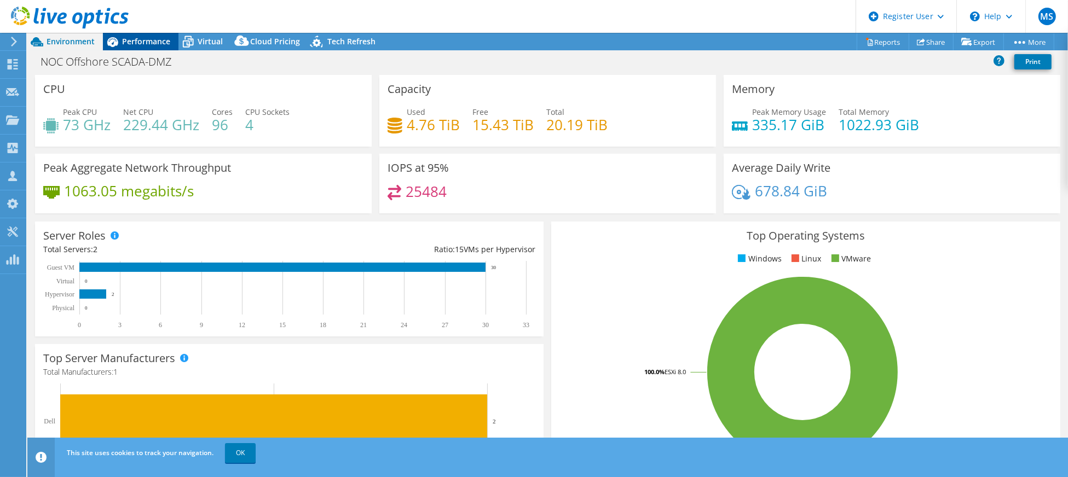
click at [145, 39] on span "Performance" at bounding box center [146, 41] width 48 height 10
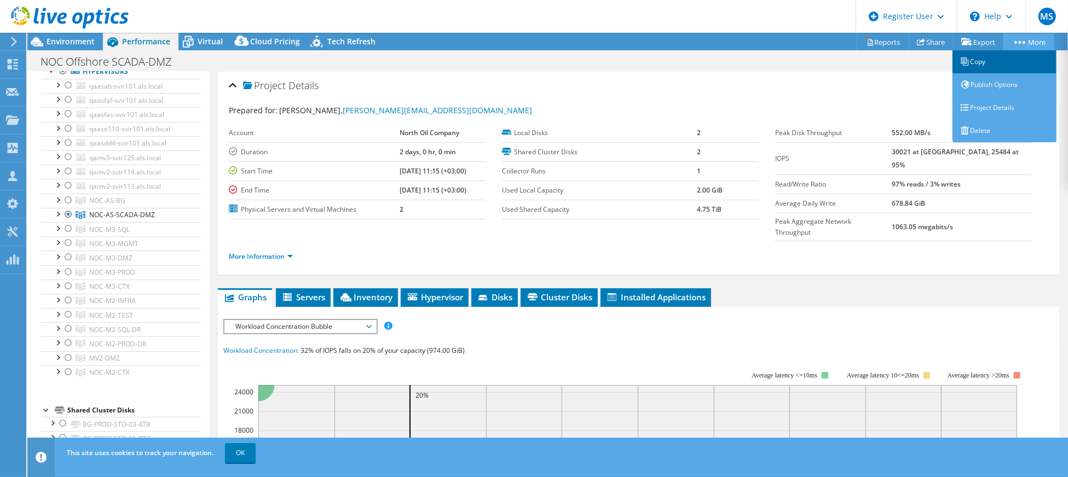
drag, startPoint x: 996, startPoint y: 59, endPoint x: 977, endPoint y: 67, distance: 20.1
click at [995, 60] on link "Copy" at bounding box center [1005, 61] width 104 height 23
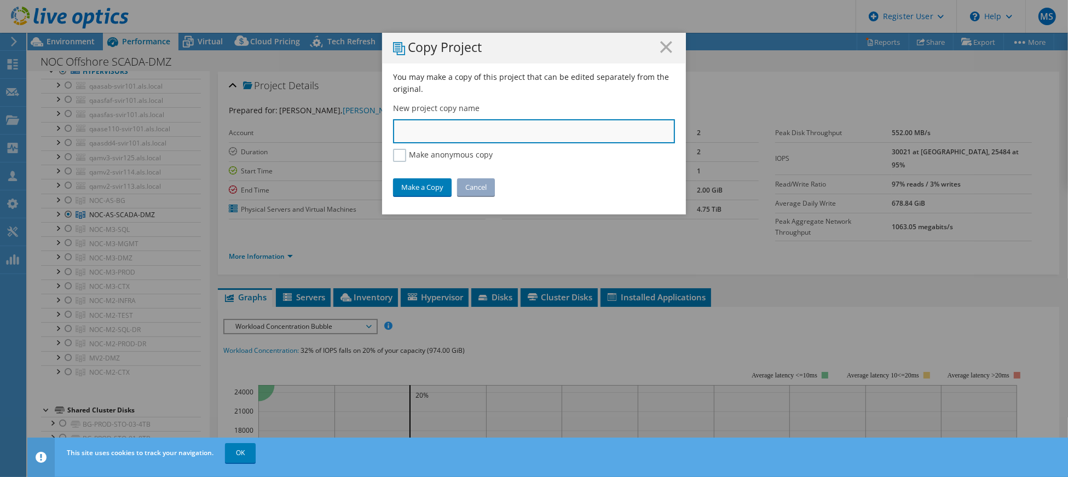
click at [490, 130] on input "text" at bounding box center [534, 131] width 282 height 24
type input "NOC Offshore Others"
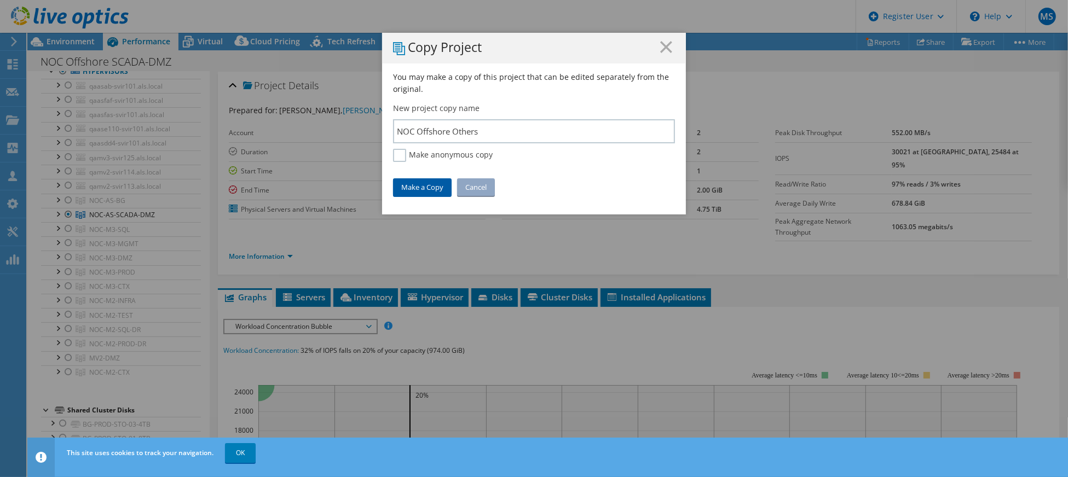
click at [412, 188] on link "Make a Copy" at bounding box center [422, 188] width 59 height 18
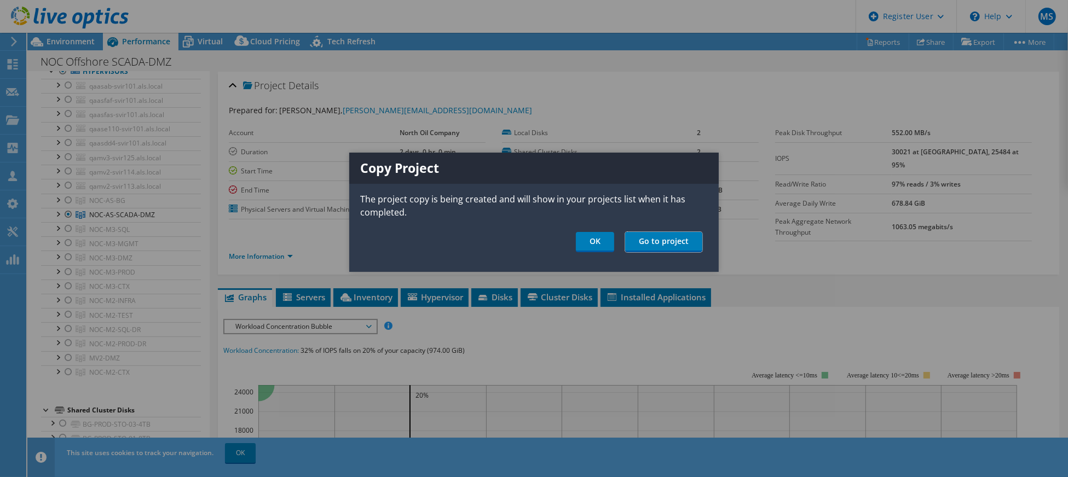
click at [674, 240] on link "Go to project" at bounding box center [663, 242] width 77 height 20
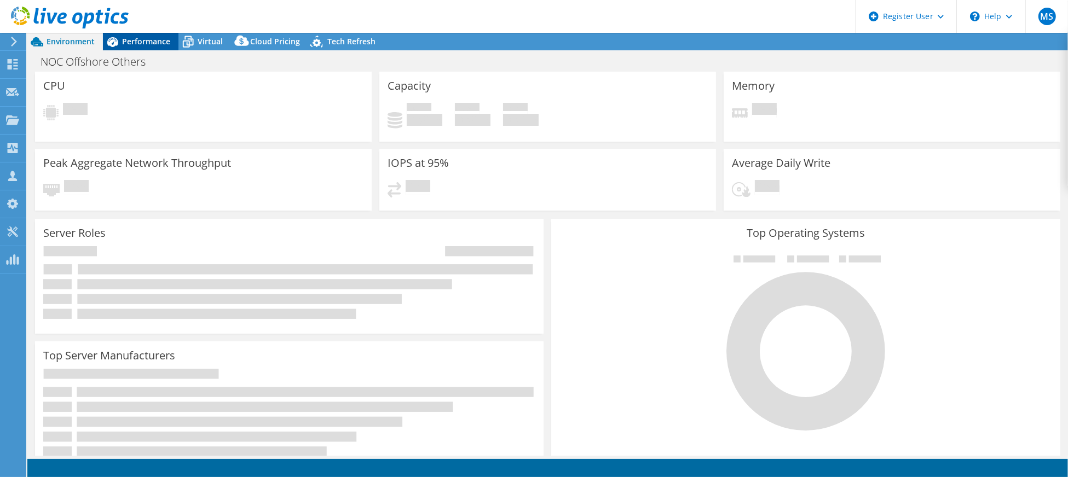
select select "USD"
click at [155, 37] on span "Performance" at bounding box center [146, 41] width 48 height 10
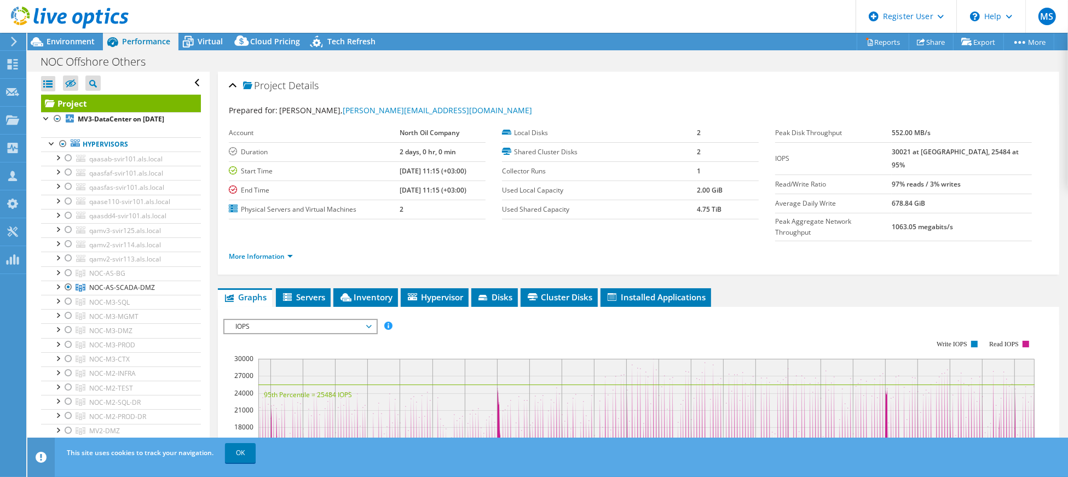
click at [439, 65] on div "NOC Offshore Others Print" at bounding box center [547, 61] width 1041 height 20
drag, startPoint x: 68, startPoint y: 166, endPoint x: 87, endPoint y: 181, distance: 23.4
click at [70, 165] on div at bounding box center [68, 158] width 11 height 13
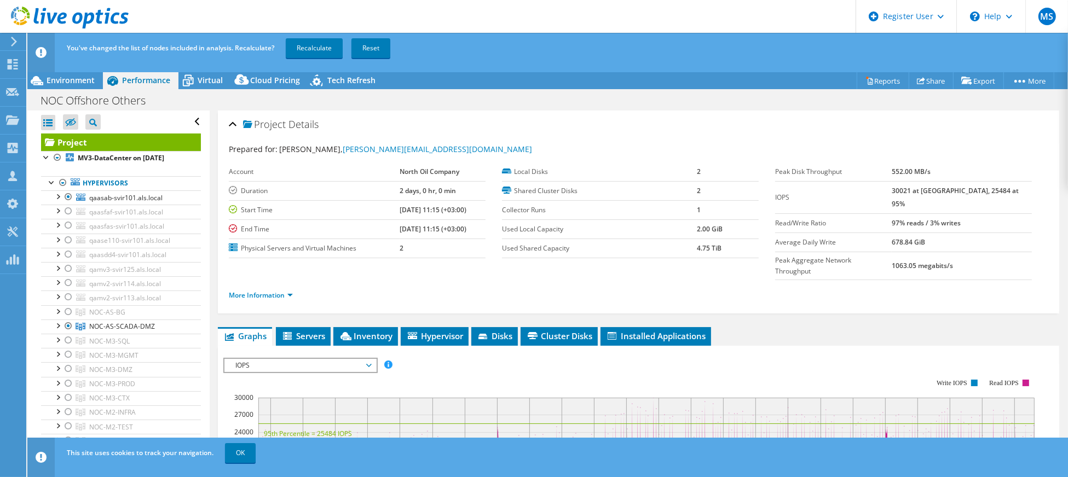
click at [569, 118] on div "Project Details" at bounding box center [639, 125] width 820 height 24
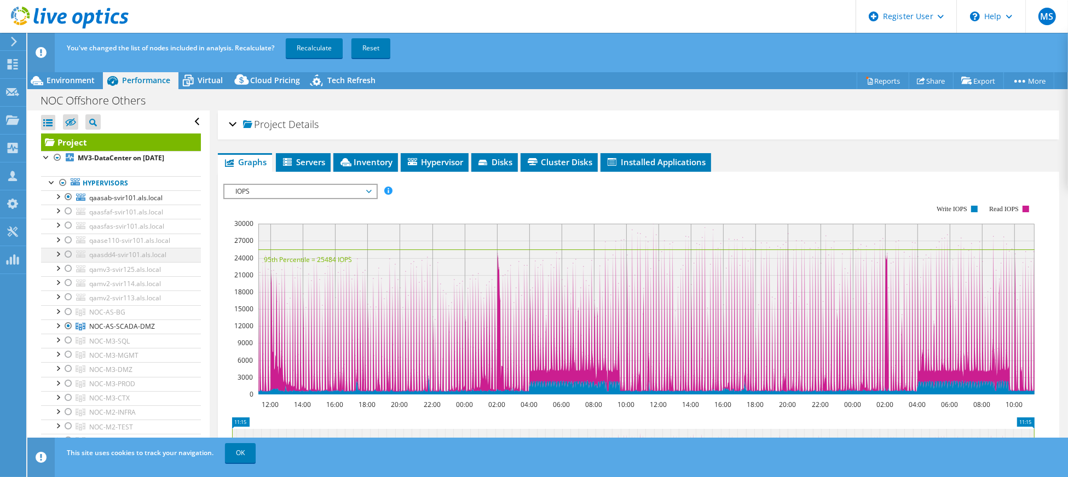
click at [70, 261] on div at bounding box center [68, 254] width 11 height 13
click at [67, 333] on div at bounding box center [68, 326] width 11 height 13
click at [472, 102] on div "NOC Offshore Others Print" at bounding box center [547, 100] width 1041 height 20
click at [67, 247] on div at bounding box center [68, 240] width 11 height 13
click at [408, 106] on div "NOC Offshore Others Print" at bounding box center [547, 100] width 1041 height 20
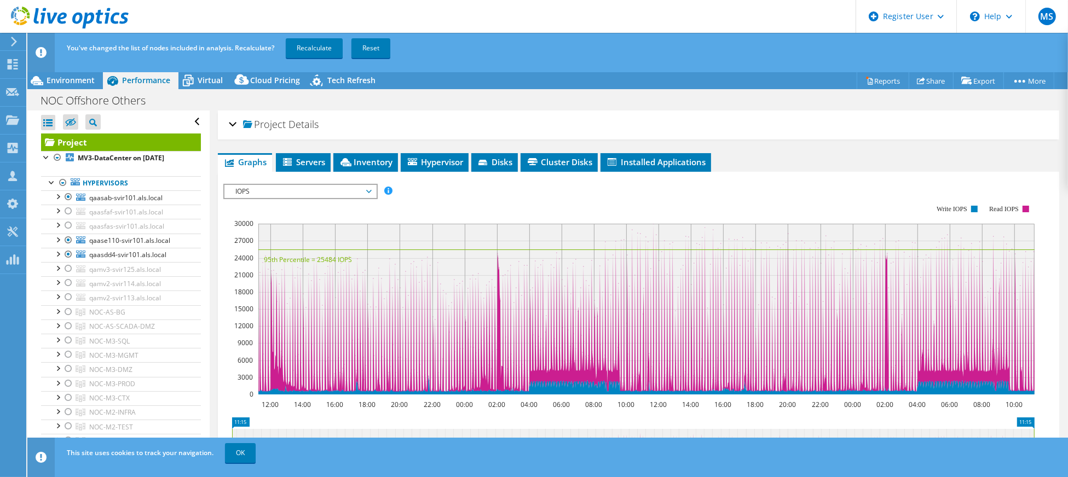
click at [587, 91] on div "NOC Offshore Others Print" at bounding box center [547, 100] width 1041 height 20
click at [487, 91] on div "NOC Offshore Others Print" at bounding box center [547, 100] width 1041 height 20
drag, startPoint x: 69, startPoint y: 221, endPoint x: 85, endPoint y: 226, distance: 17.2
click at [69, 218] on div at bounding box center [68, 211] width 11 height 13
click at [670, 116] on div "Project Details" at bounding box center [639, 125] width 820 height 24
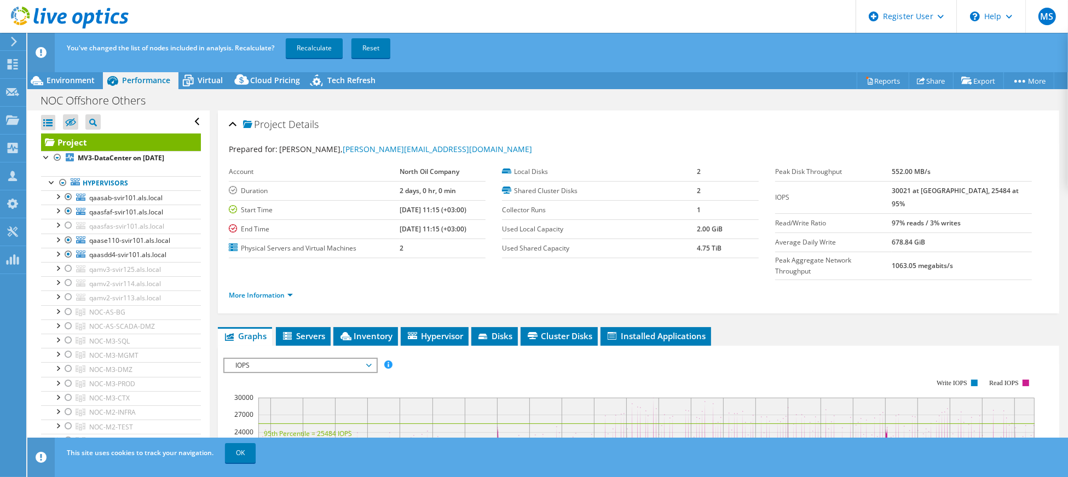
click at [669, 90] on div "NOC Offshore Others Print" at bounding box center [547, 100] width 1041 height 20
click at [566, 90] on div "NOC Offshore Others Print" at bounding box center [547, 100] width 1041 height 20
click at [66, 232] on div at bounding box center [68, 225] width 11 height 13
click at [569, 72] on header "You've changed the list of nodes included in analysis. Recalculate? Recalculate…" at bounding box center [564, 52] width 1075 height 39
click at [319, 48] on link "Recalculate" at bounding box center [314, 48] width 57 height 20
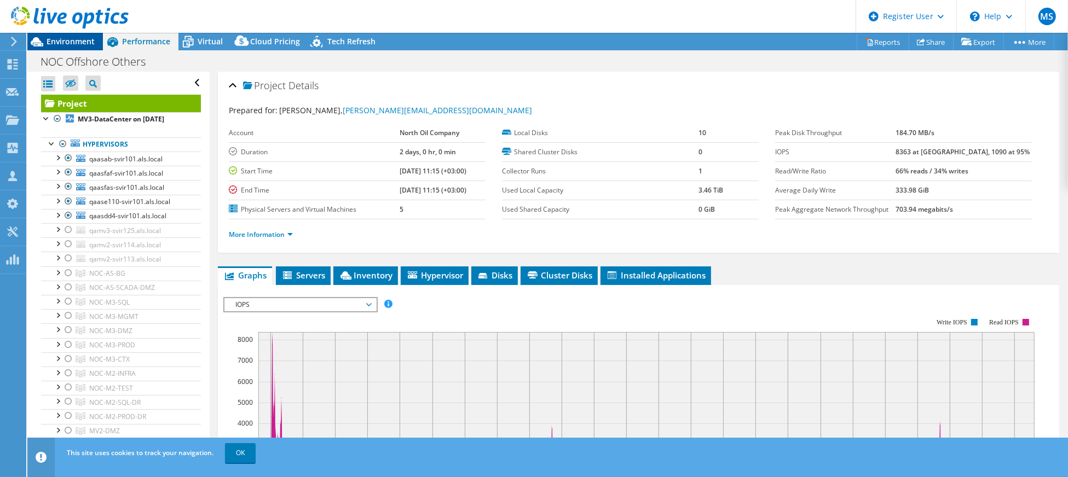
click at [78, 43] on span "Environment" at bounding box center [71, 41] width 48 height 10
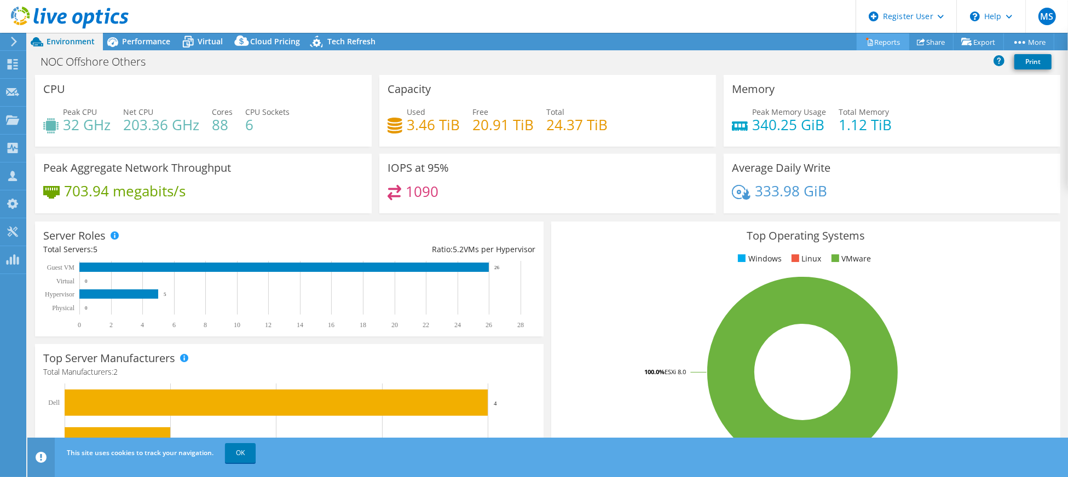
click at [874, 44] on link "Reports" at bounding box center [883, 41] width 53 height 17
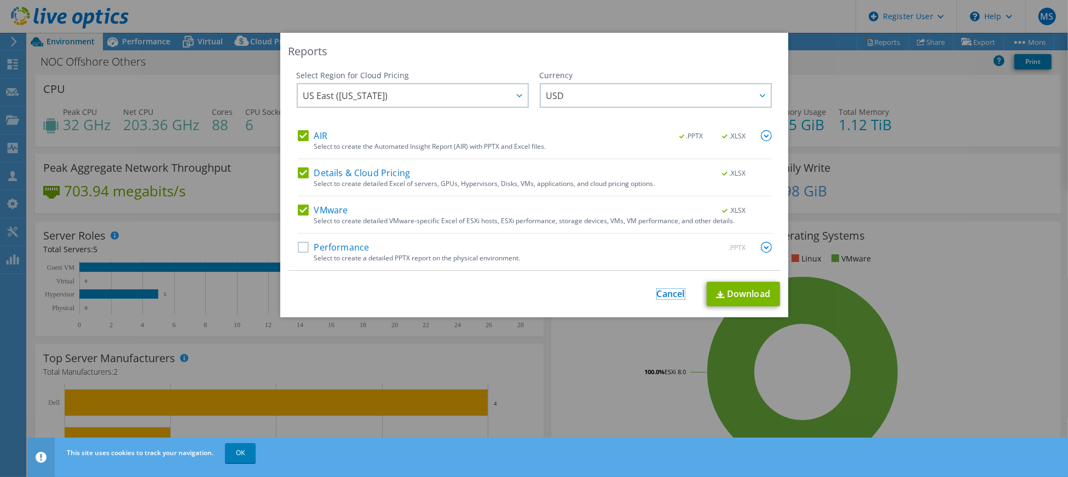
click at [660, 295] on link "Cancel" at bounding box center [671, 294] width 28 height 10
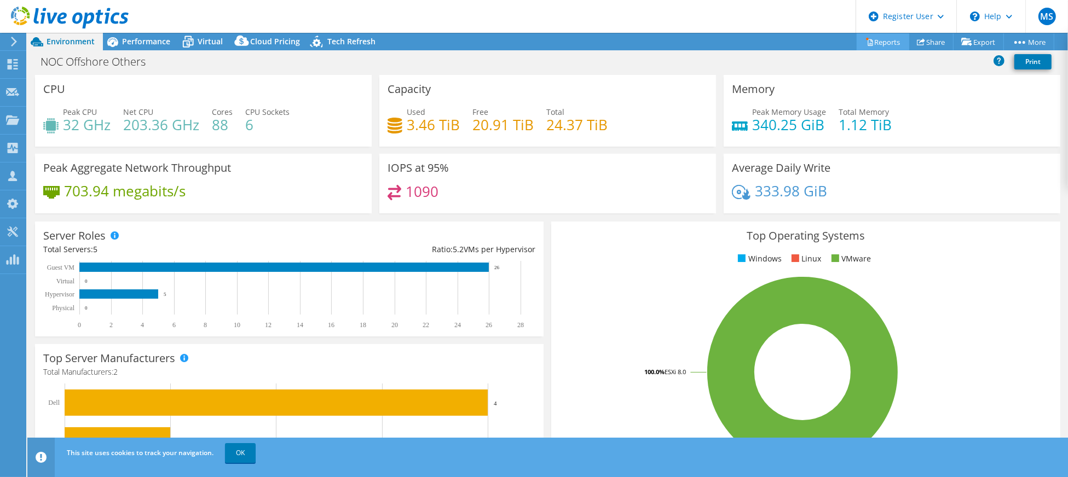
click at [889, 46] on link "Reports" at bounding box center [883, 41] width 53 height 17
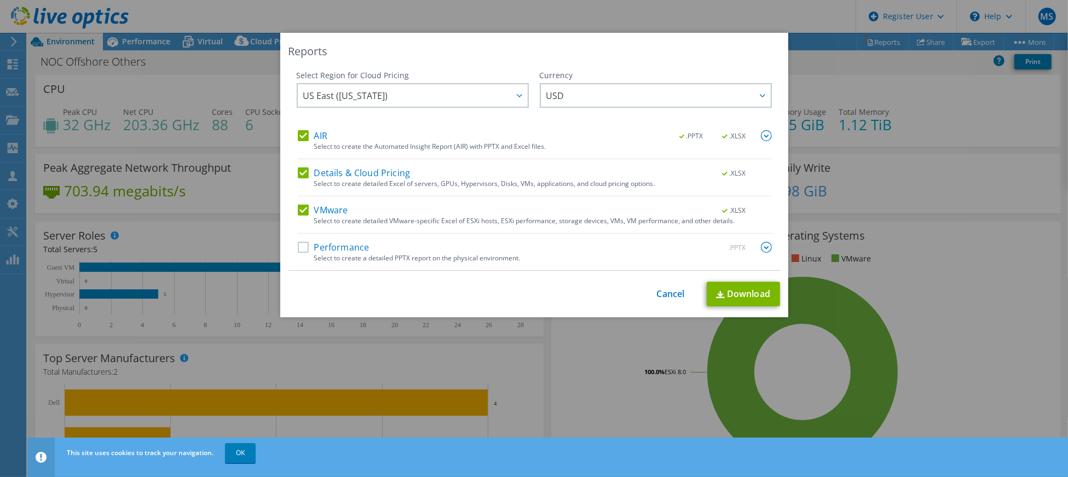
click at [763, 248] on img at bounding box center [766, 247] width 11 height 11
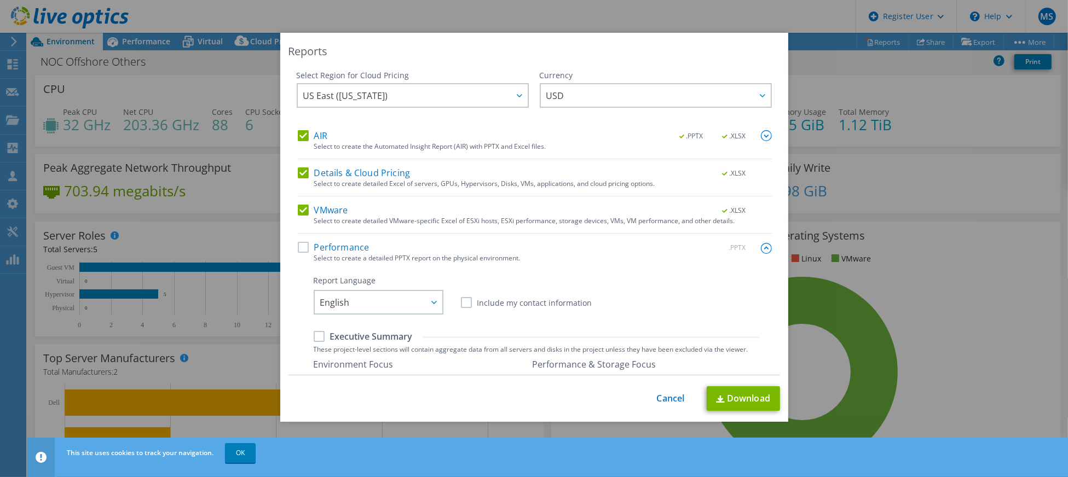
click at [298, 244] on label "Performance" at bounding box center [334, 247] width 72 height 11
click at [0, 0] on input "Performance" at bounding box center [0, 0] width 0 height 0
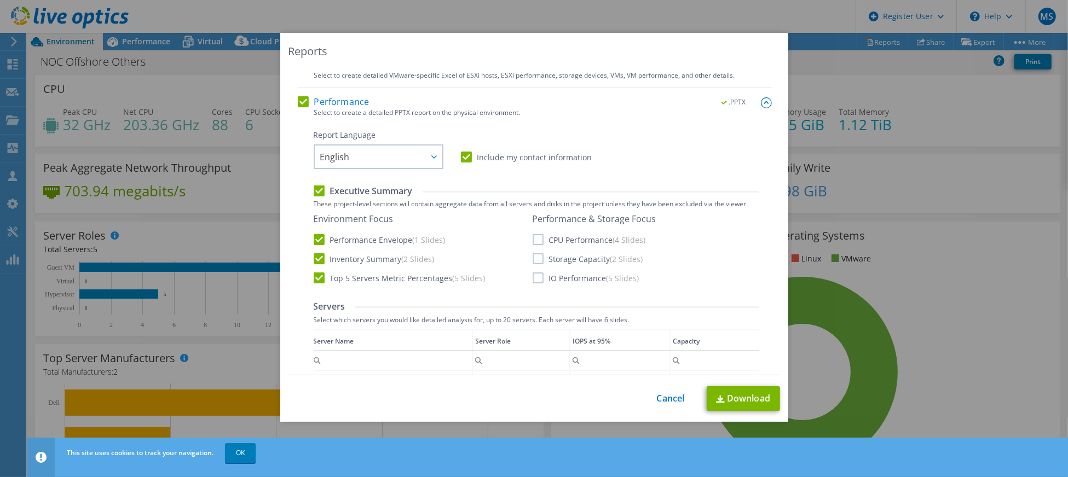
click at [549, 241] on label "CPU Performance (4 Slides)" at bounding box center [589, 239] width 113 height 11
click at [0, 0] on input "CPU Performance (4 Slides)" at bounding box center [0, 0] width 0 height 0
click at [561, 261] on label "Storage Capacity (2 Slides)" at bounding box center [588, 259] width 111 height 11
click at [0, 0] on input "Storage Capacity (2 Slides)" at bounding box center [0, 0] width 0 height 0
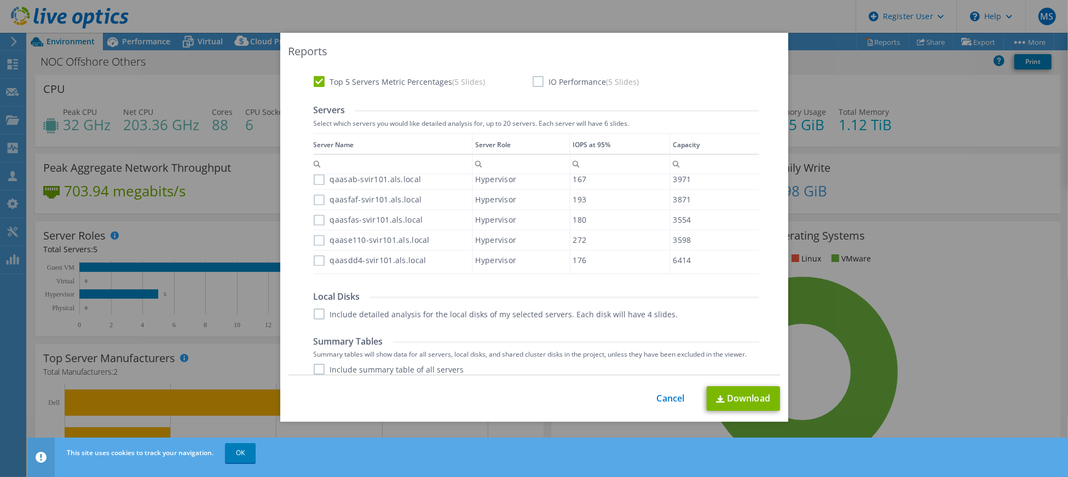
scroll to position [388, 0]
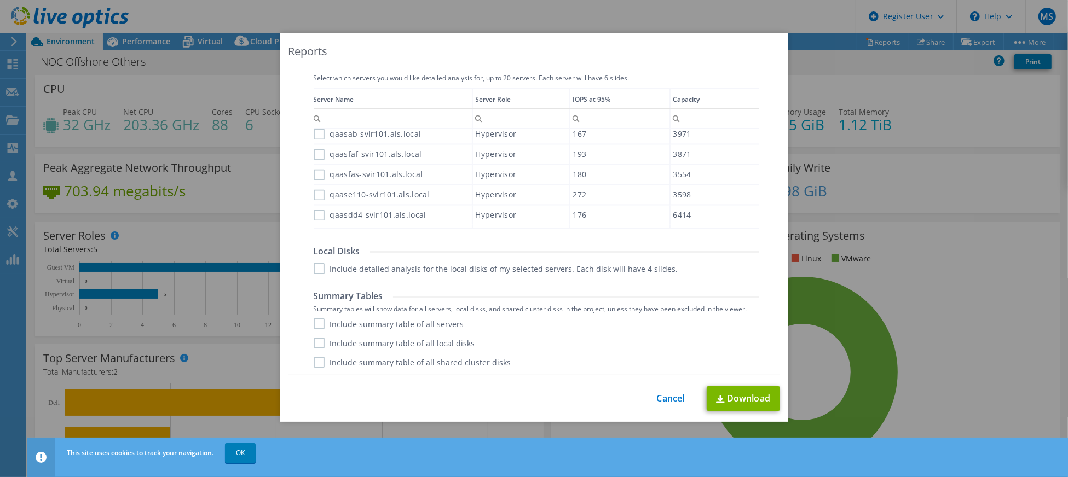
click at [319, 324] on label "Include summary table of all servers" at bounding box center [389, 324] width 151 height 11
click at [0, 0] on input "Include summary table of all servers" at bounding box center [0, 0] width 0 height 0
click at [318, 363] on label "Include summary table of all shared cluster disks" at bounding box center [413, 362] width 198 height 11
click at [0, 0] on input "Include summary table of all shared cluster disks" at bounding box center [0, 0] width 0 height 0
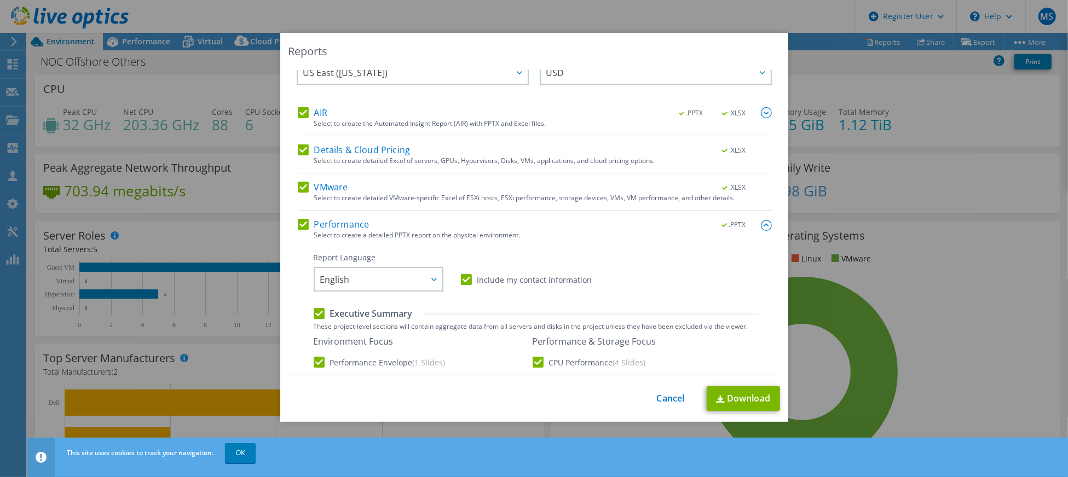
scroll to position [22, 0]
click at [727, 403] on link "Download" at bounding box center [743, 399] width 73 height 25
click at [662, 396] on link "Cancel" at bounding box center [671, 399] width 28 height 10
